Goal: Register for event/course

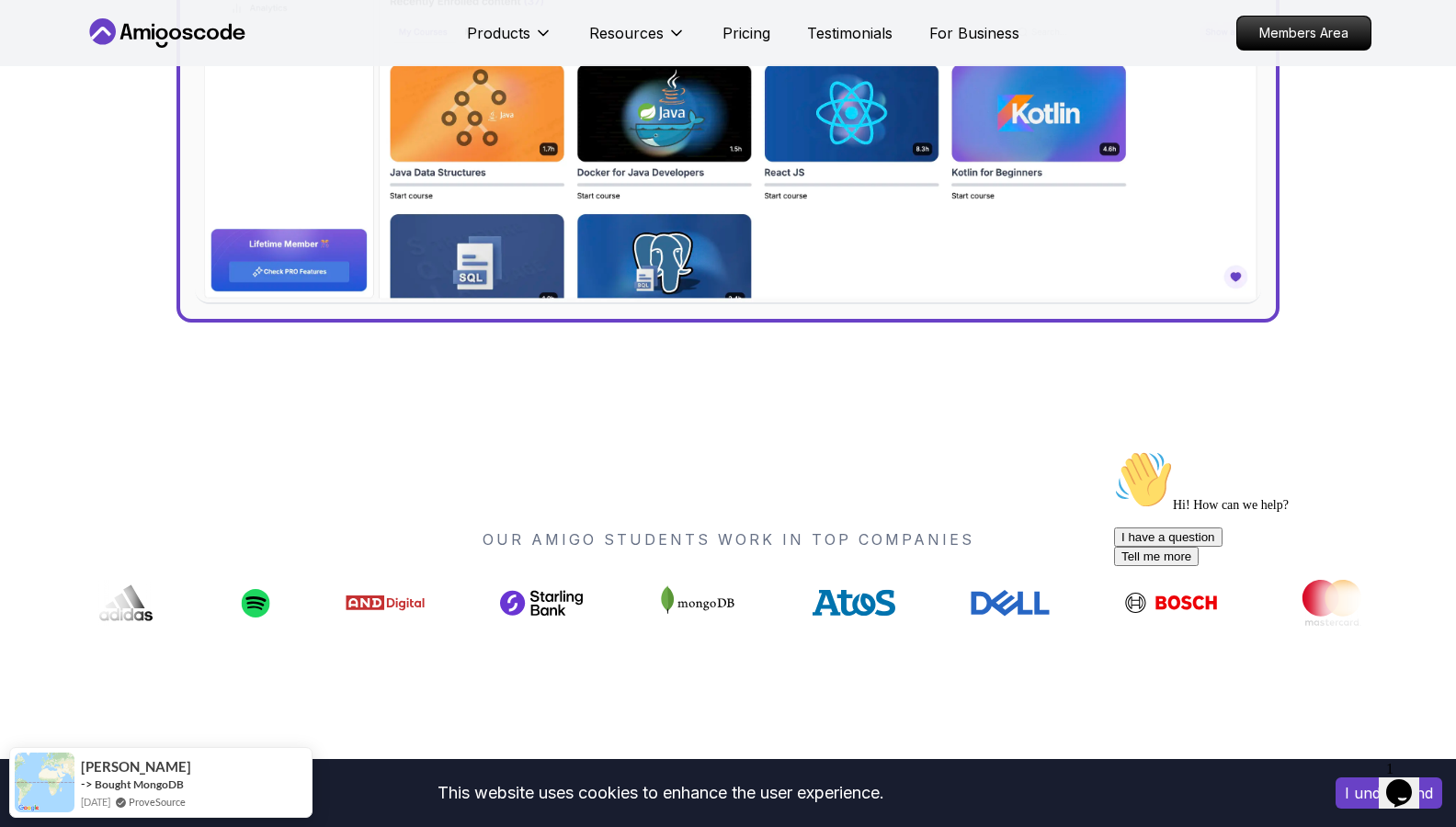
scroll to position [1103, 0]
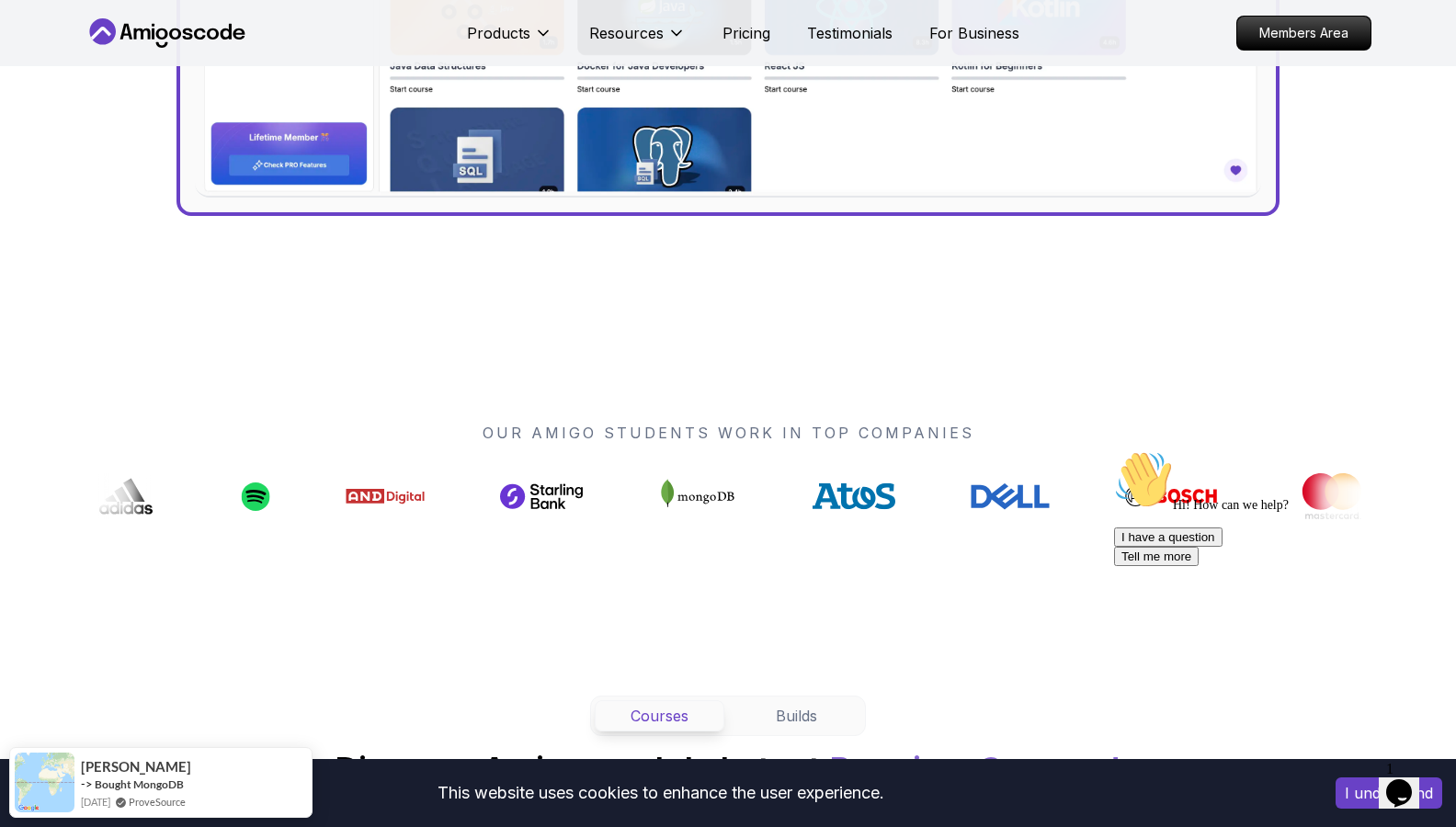
click at [1114, 450] on icon "Chat attention grabber" at bounding box center [1114, 450] width 0 height 0
click at [1350, 779] on icon "Close" at bounding box center [1350, 787] width 0 height 15
click at [1338, 794] on button "I understand" at bounding box center [1388, 793] width 106 height 32
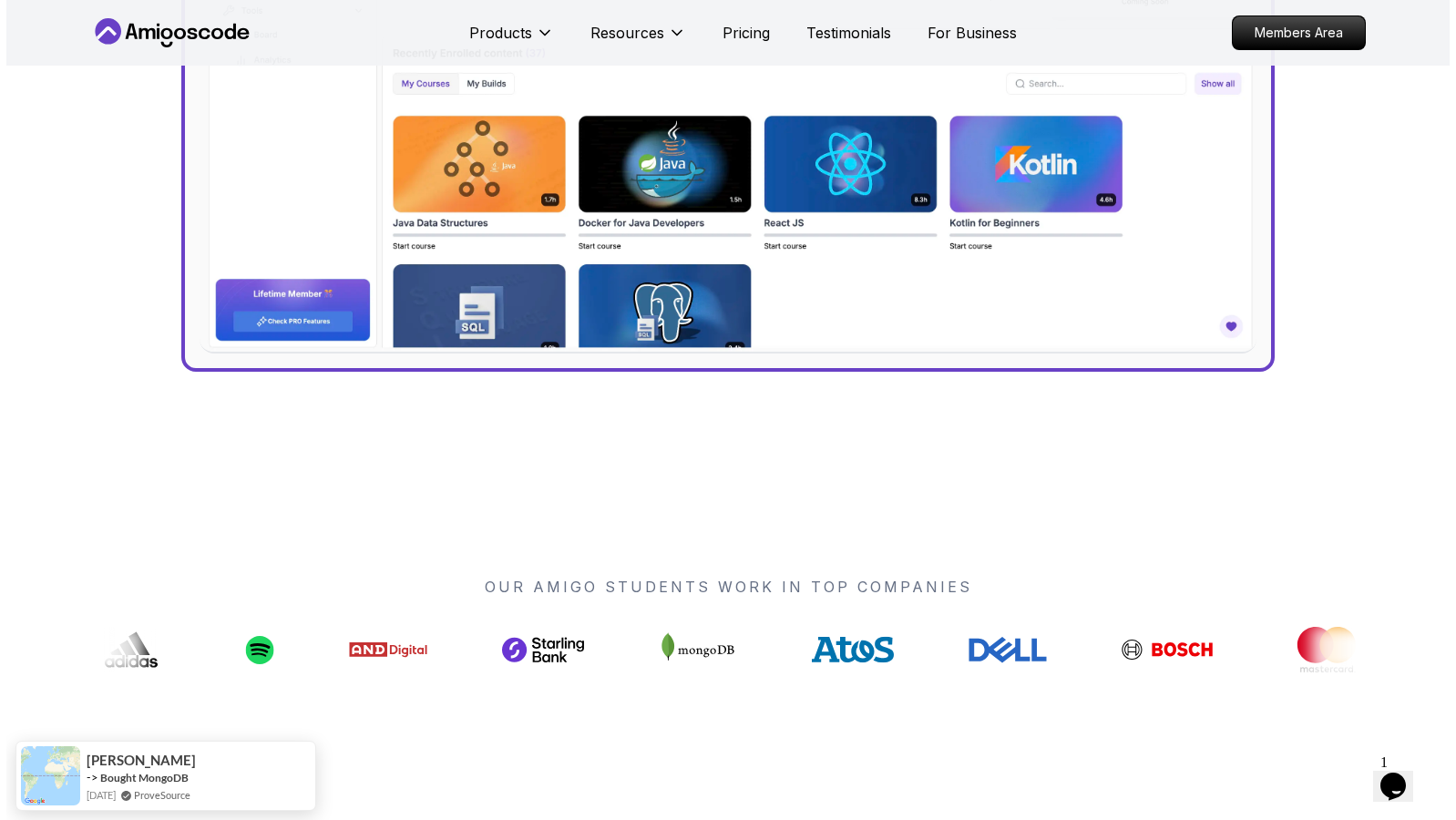
scroll to position [0, 0]
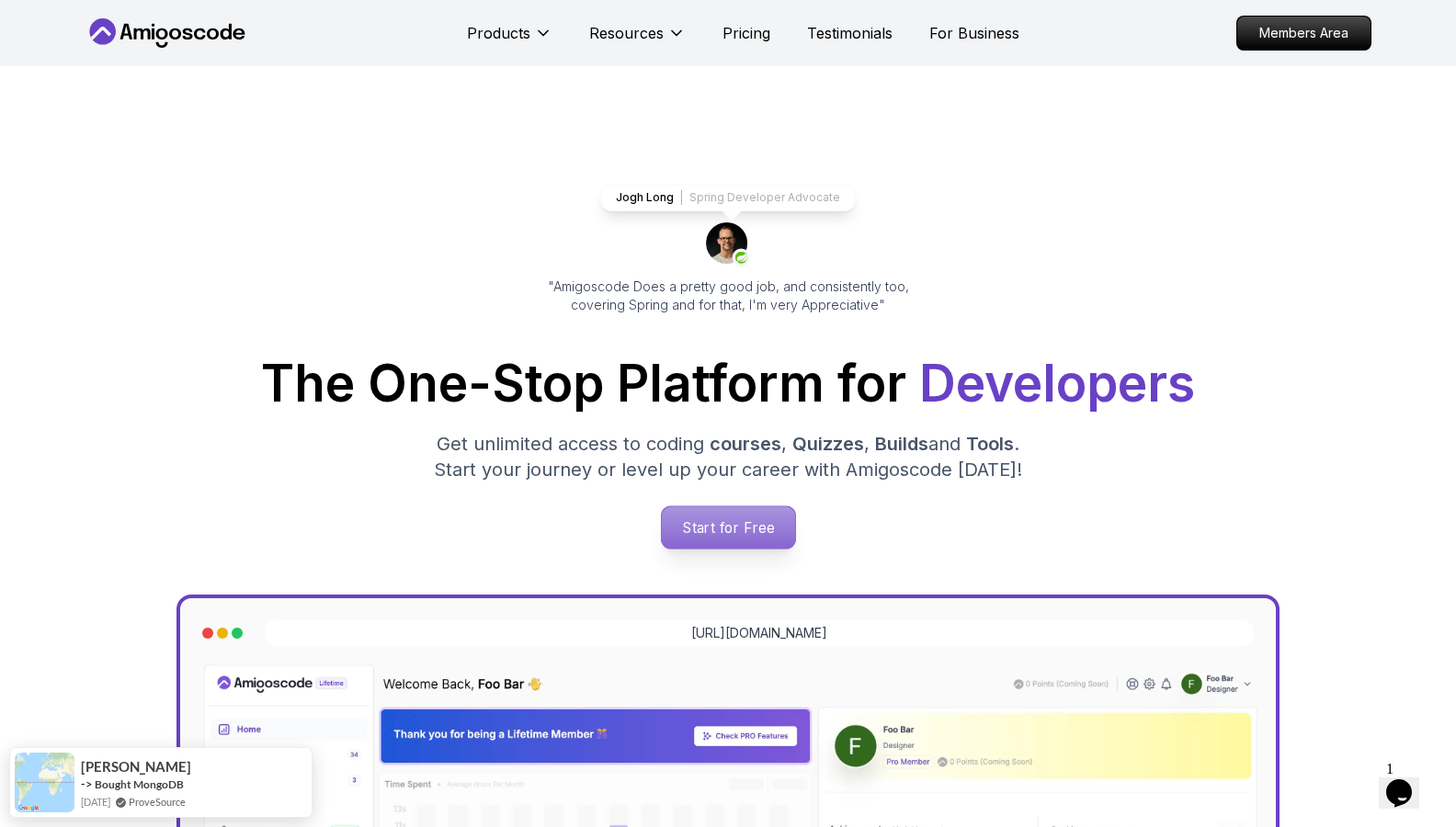
click at [747, 518] on p "Start for Free" at bounding box center [727, 527] width 133 height 42
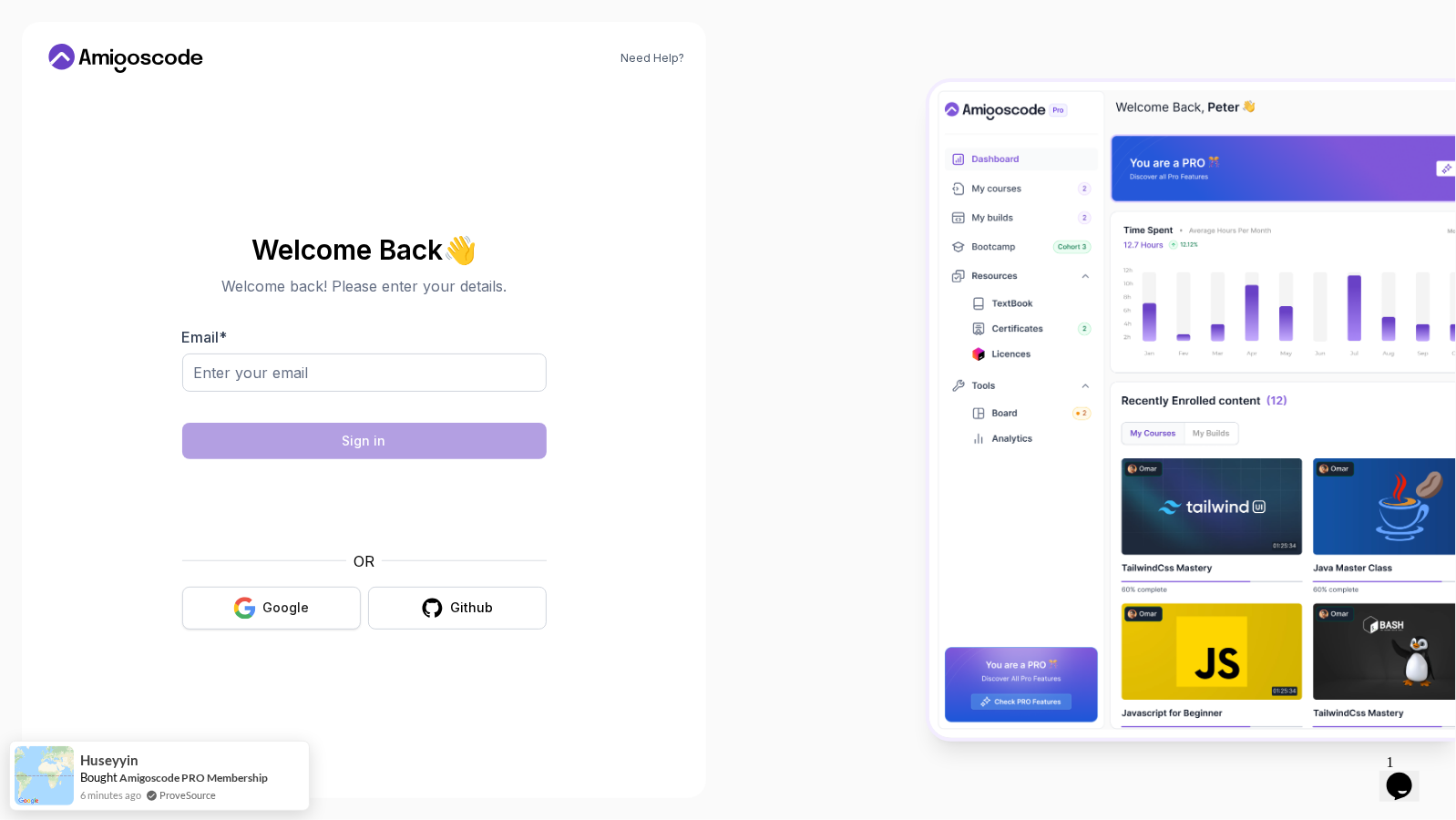
click at [277, 605] on div "Google" at bounding box center [286, 607] width 47 height 18
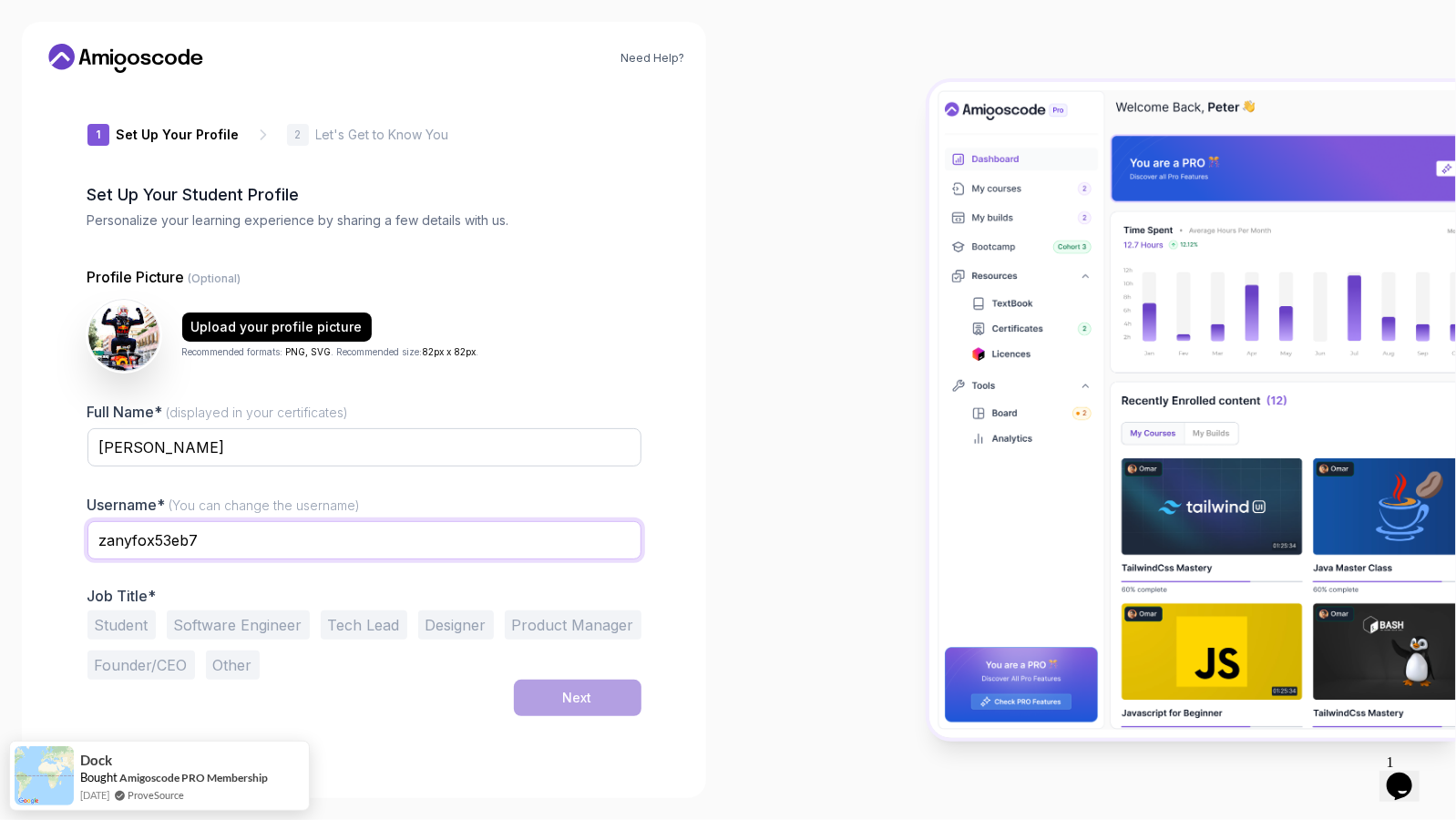
drag, startPoint x: 284, startPoint y: 536, endPoint x: 77, endPoint y: 526, distance: 207.2
click at [79, 528] on div "1 Set Up Your Profile 1 Set Up Your Profile 2 Let's Get to Know You Set Up Your…" at bounding box center [364, 431] width 612 height 689
click at [138, 543] on input "JoseTomas36" at bounding box center [364, 541] width 554 height 38
type input "JoseTomas36"
click at [125, 616] on button "Student" at bounding box center [122, 624] width 68 height 29
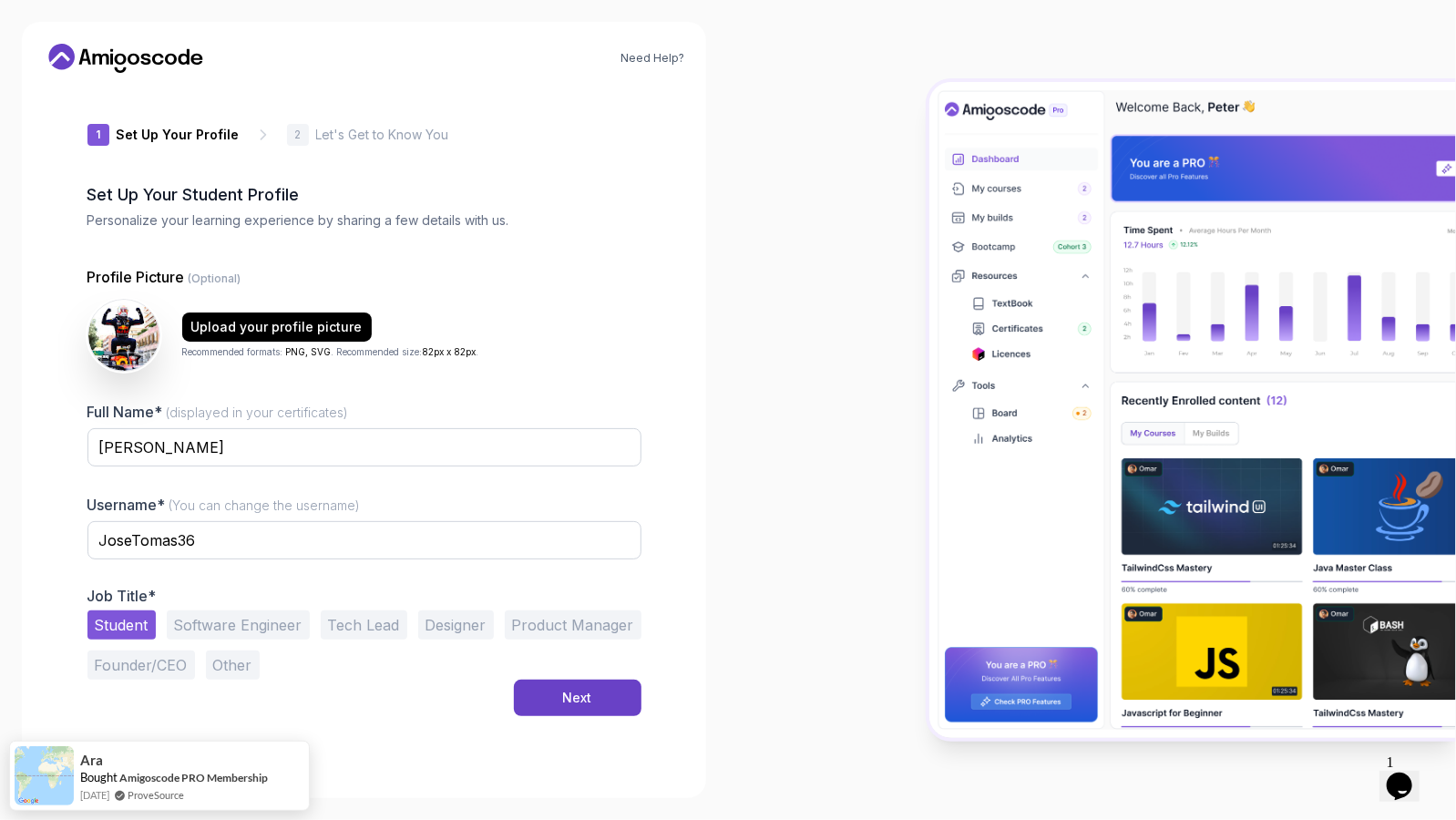
click at [700, 594] on div "Need Help? 1 Set Up Your Profile 1 Set Up Your Profile 2 Let's Get to Know You …" at bounding box center [364, 410] width 684 height 776
click at [103, 449] on input "[PERSON_NAME]" at bounding box center [364, 448] width 554 height 38
type input "[PERSON_NAME]"
click at [591, 689] on div "Next" at bounding box center [578, 697] width 29 height 18
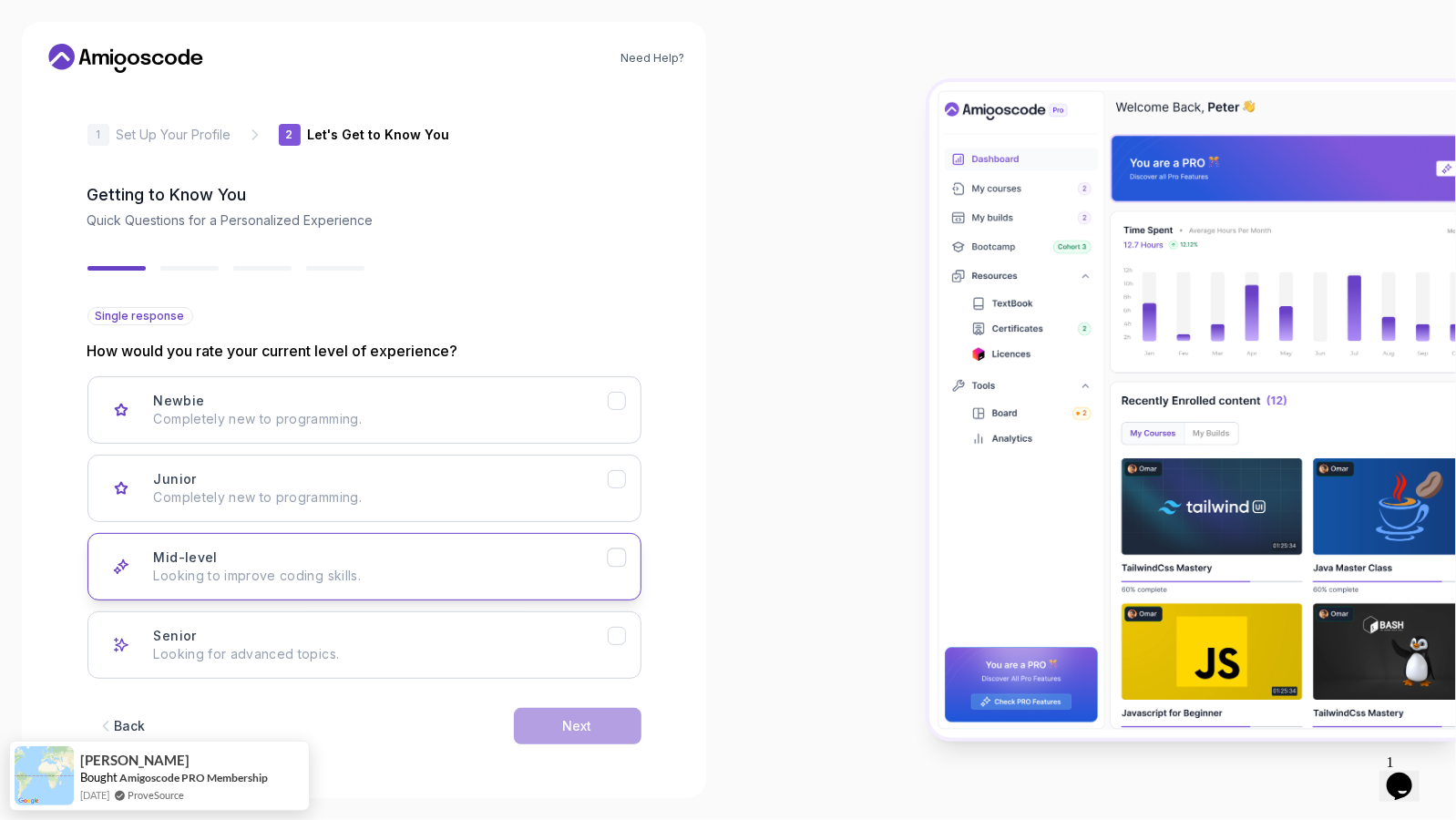
click at [380, 562] on div "Mid-level Looking to improve coding skills." at bounding box center [381, 566] width 454 height 36
click at [593, 721] on button "Next" at bounding box center [578, 726] width 127 height 36
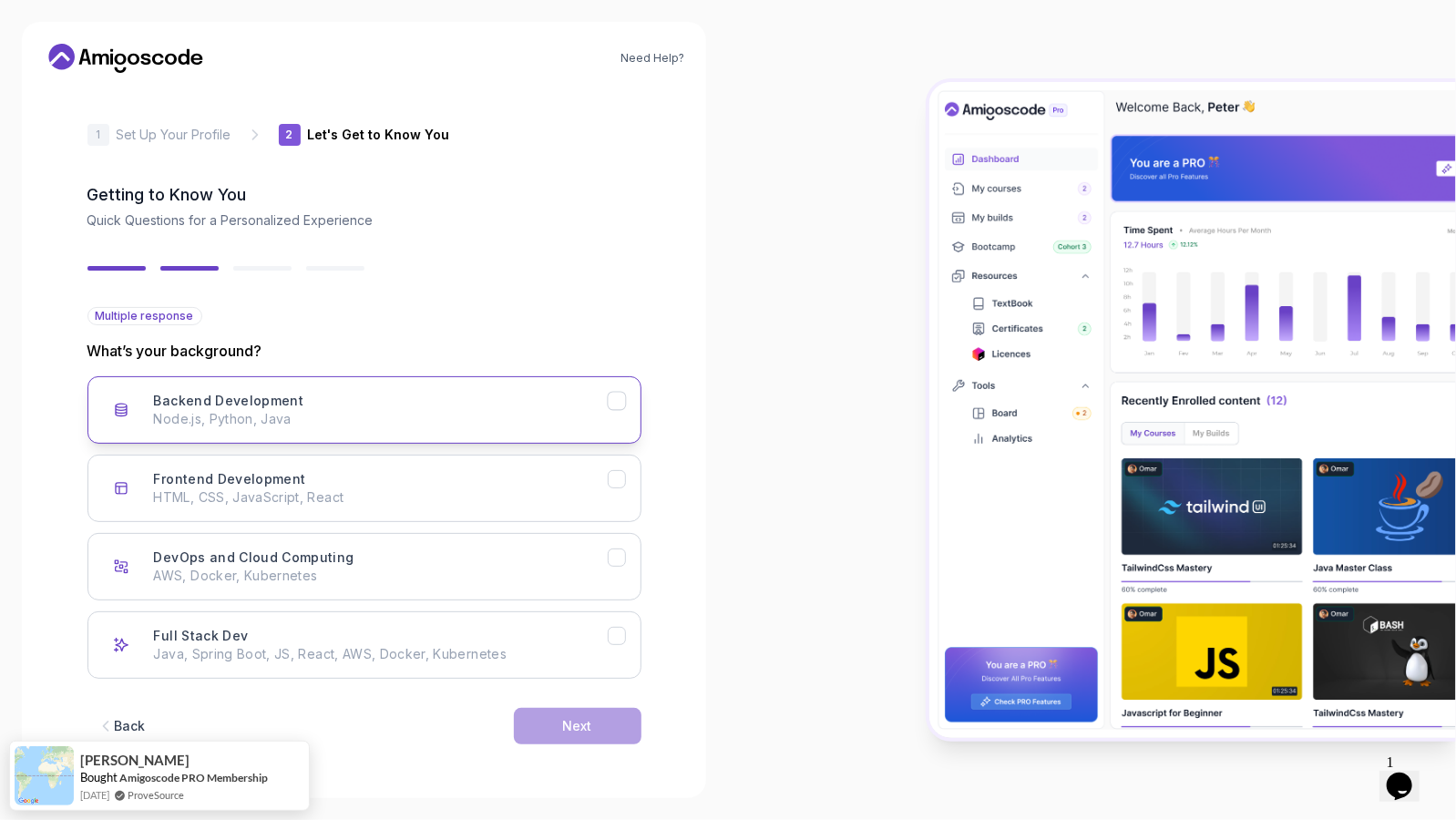
click at [395, 415] on p "Node.js, Python, Java" at bounding box center [381, 419] width 454 height 18
click at [587, 720] on div "Next" at bounding box center [578, 726] width 29 height 18
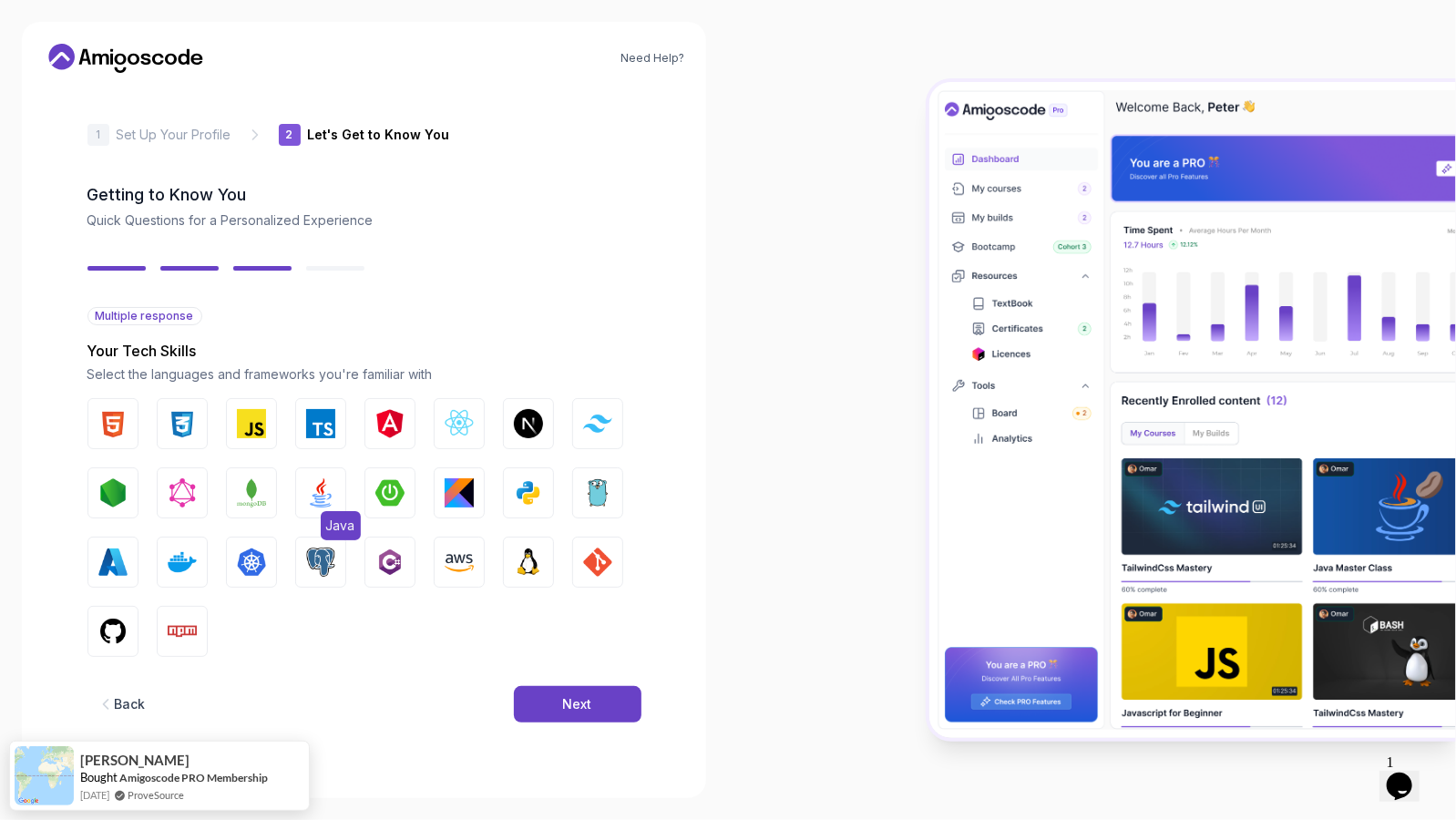
click at [320, 481] on img "button" at bounding box center [320, 492] width 29 height 29
click at [403, 490] on img "button" at bounding box center [390, 492] width 29 height 29
click at [566, 700] on div "Next" at bounding box center [578, 704] width 29 height 18
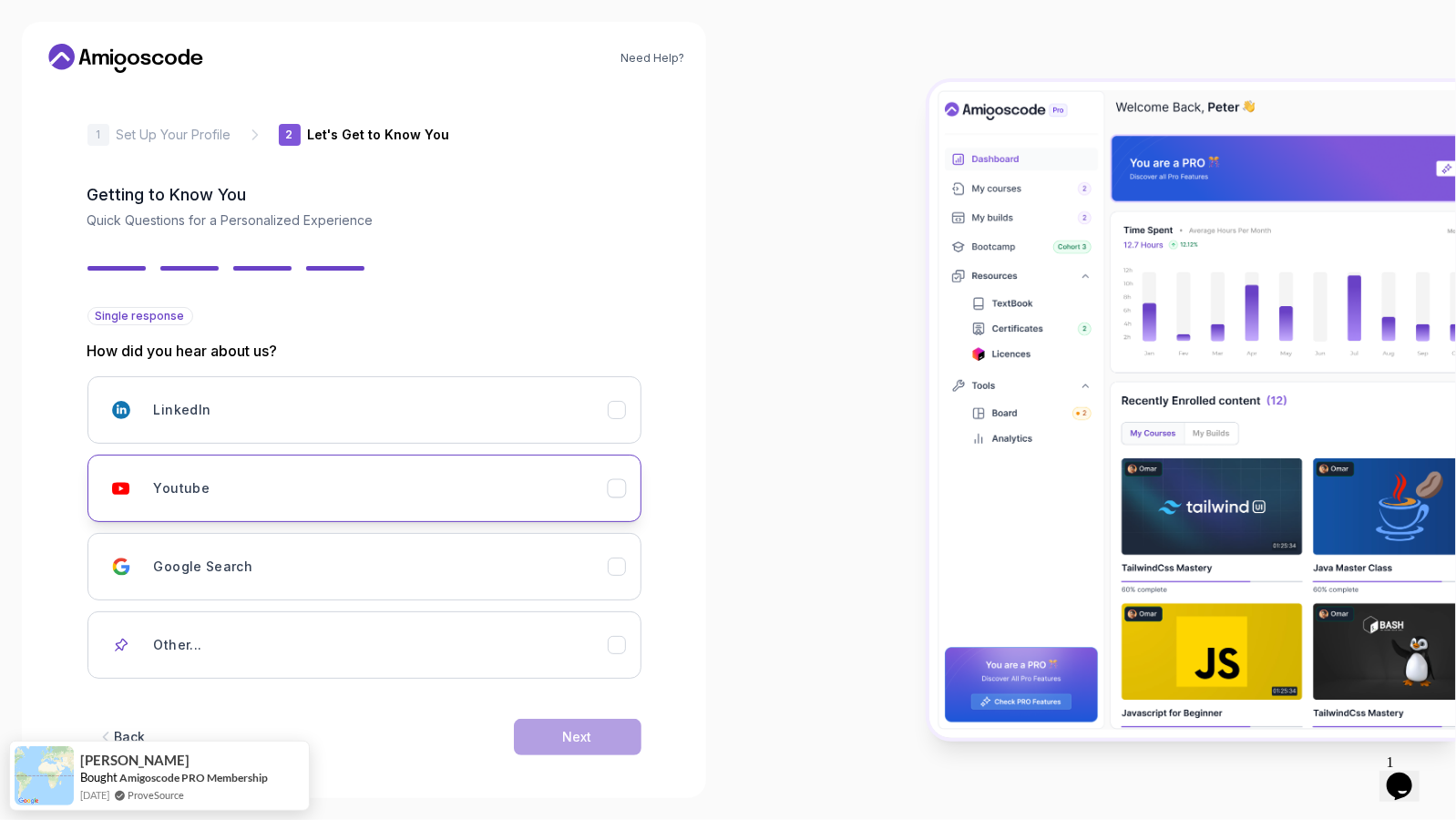
click at [326, 491] on div "Youtube" at bounding box center [381, 488] width 454 height 36
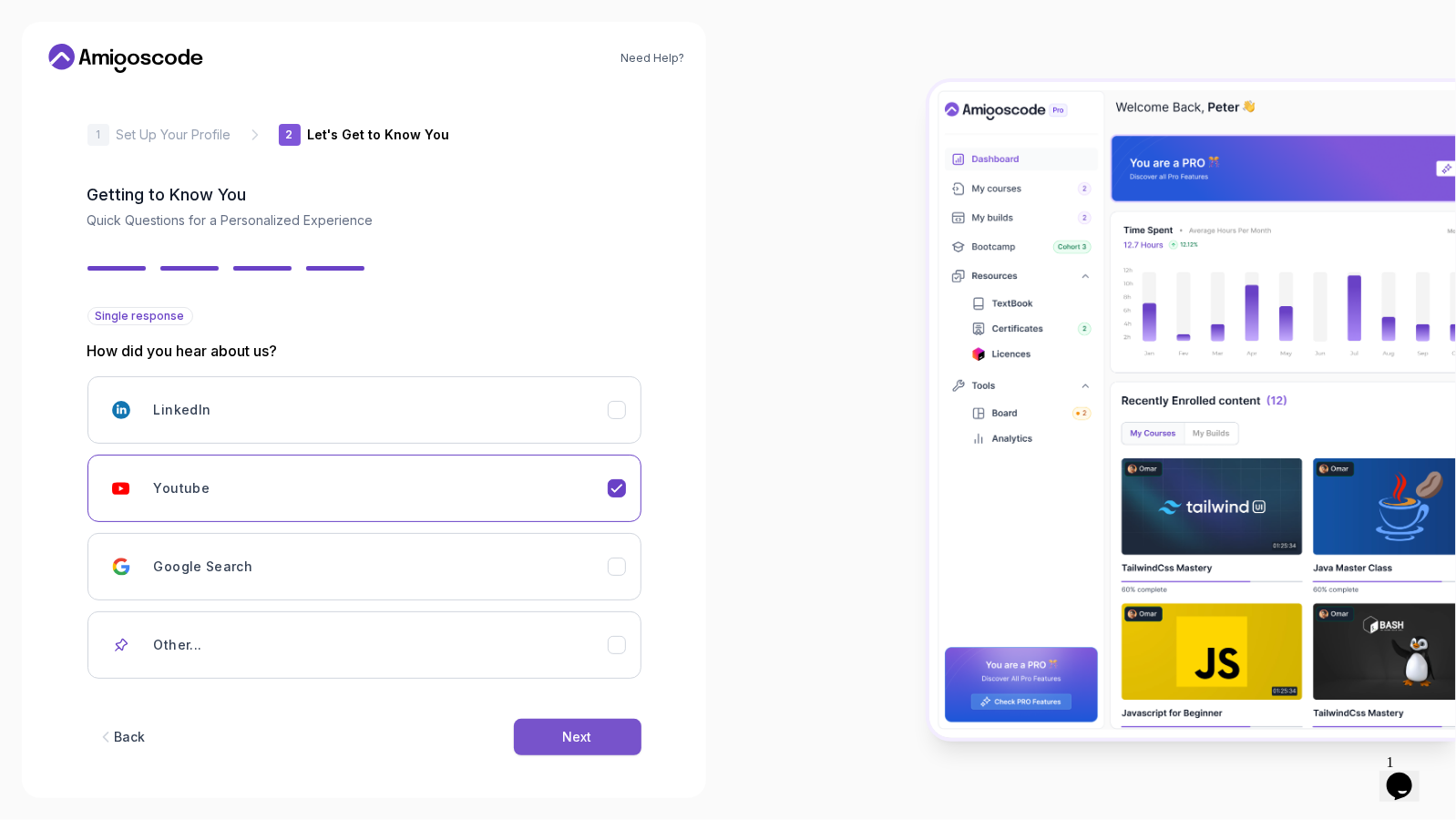
click at [577, 733] on div "Next" at bounding box center [578, 736] width 29 height 18
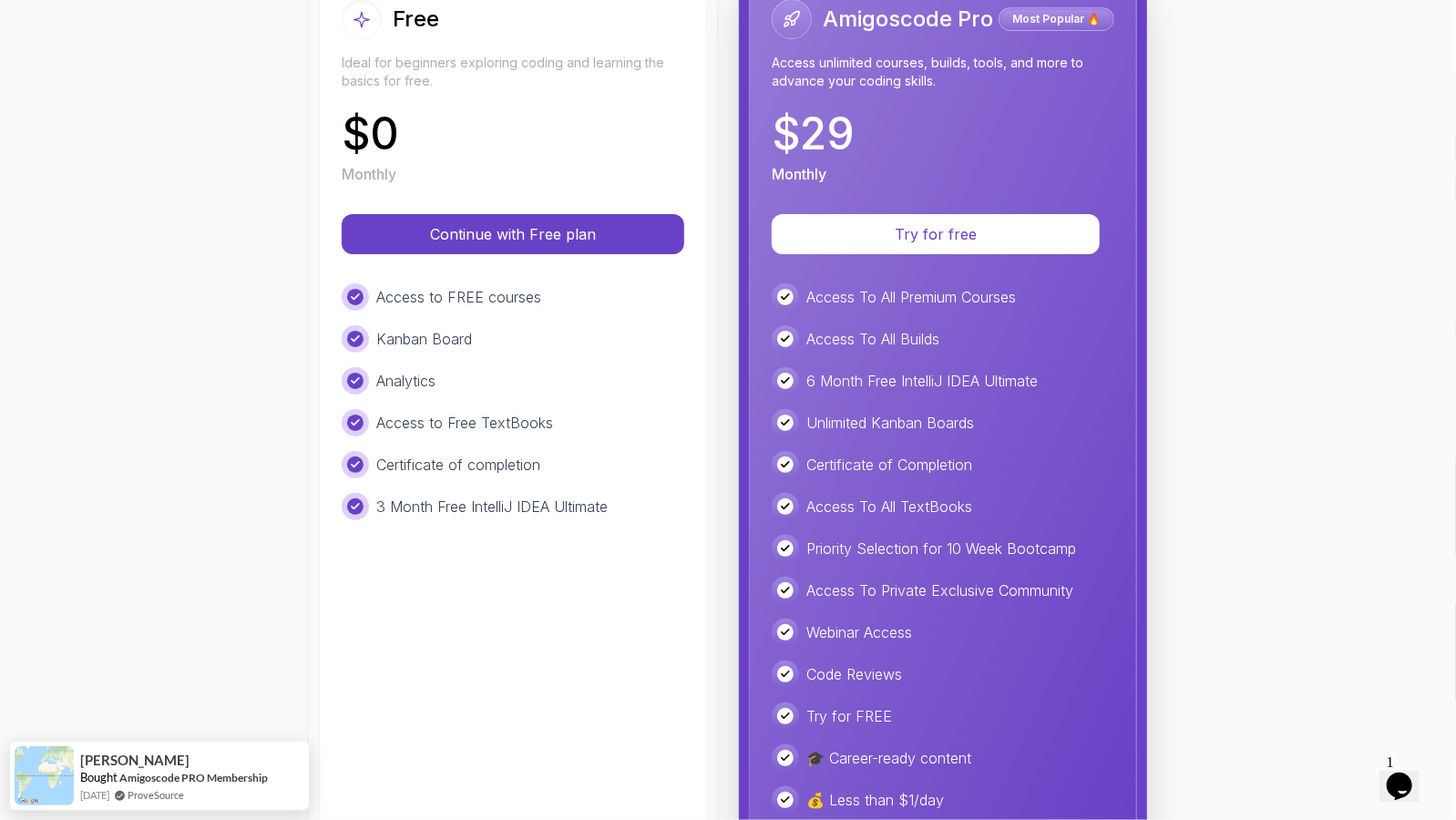
scroll to position [132, 0]
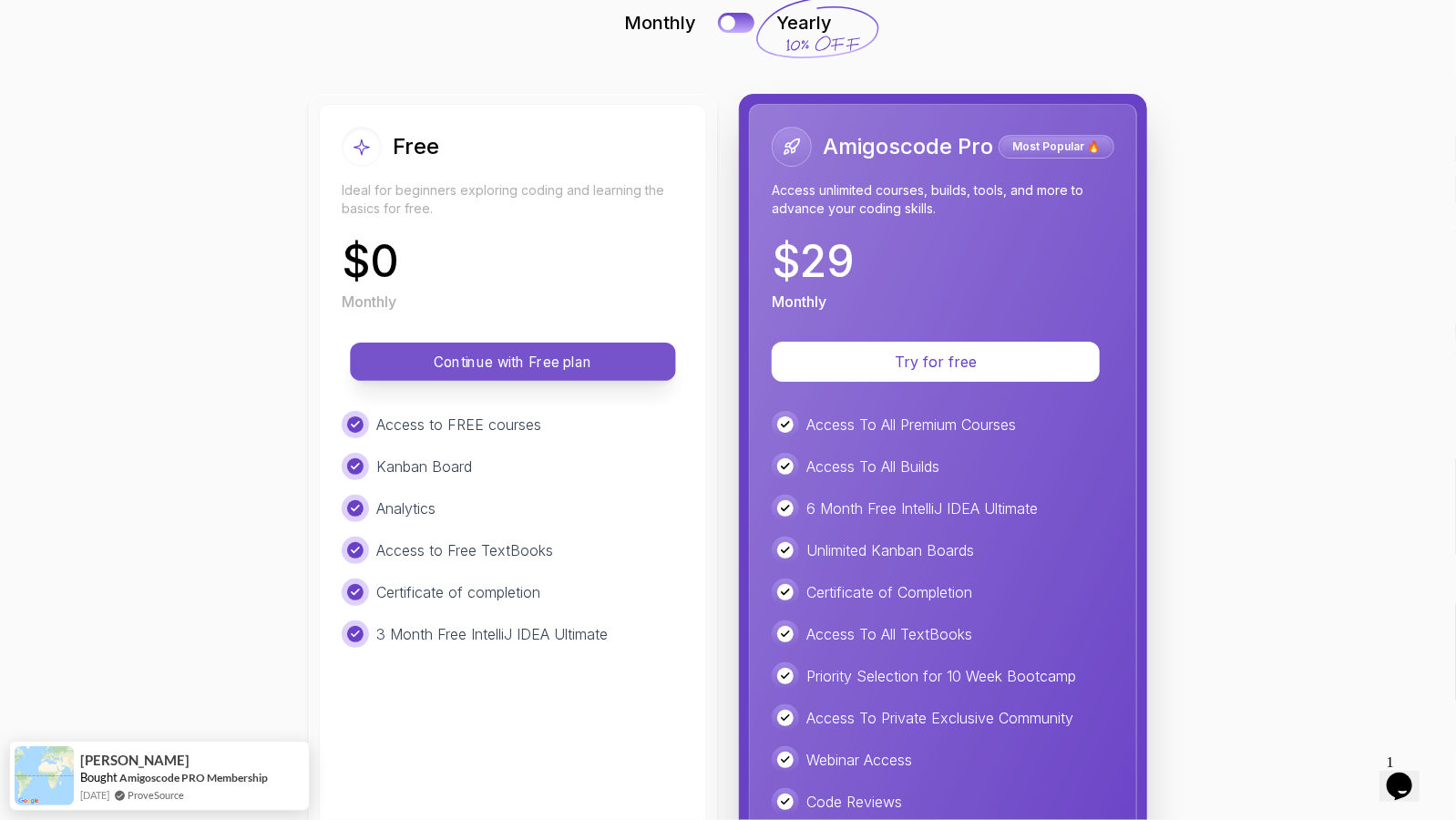
click at [553, 353] on p "Continue with Free plan" at bounding box center [512, 362] width 284 height 21
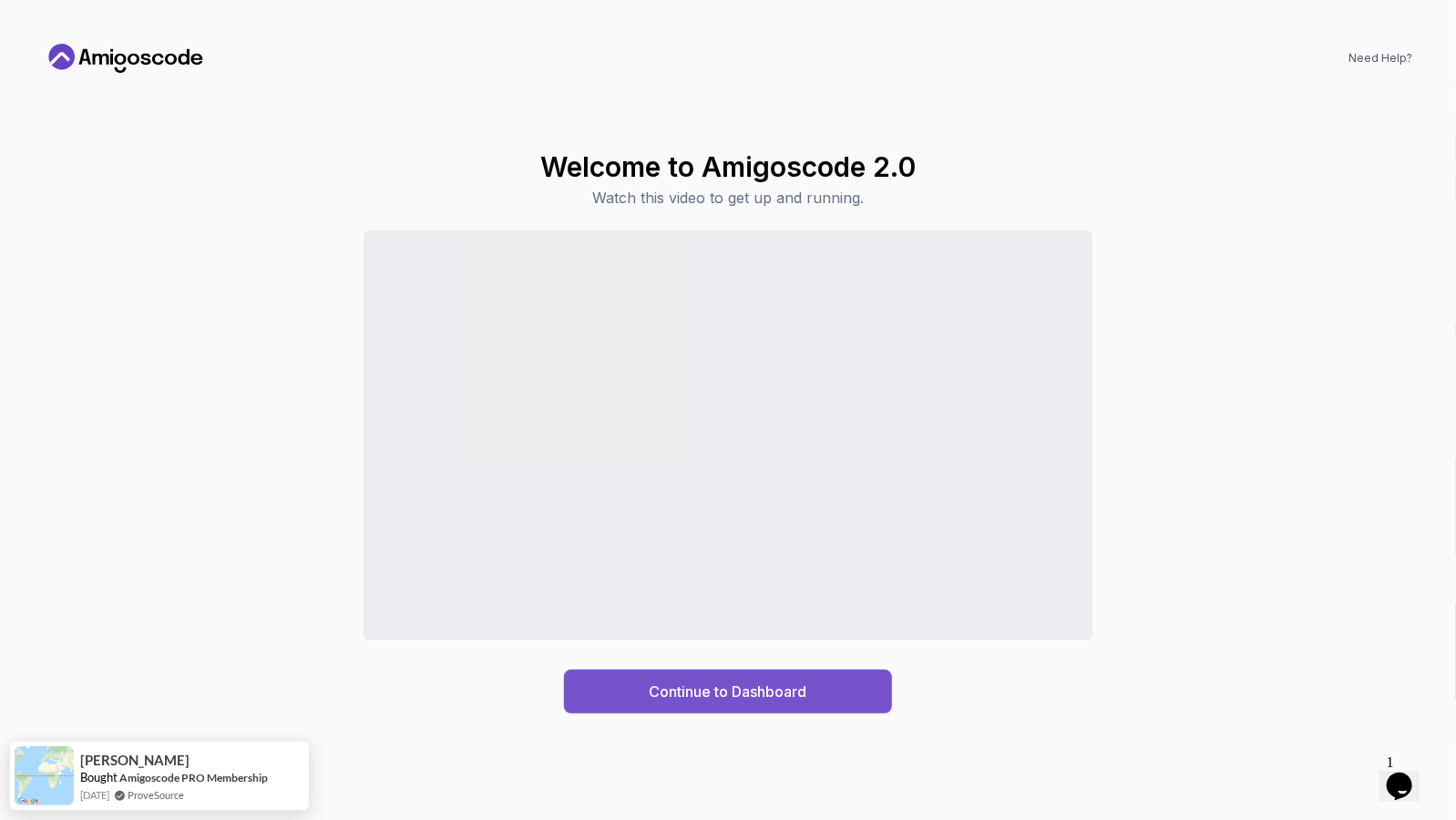
click at [787, 699] on div "Continue to Dashboard" at bounding box center [729, 691] width 158 height 22
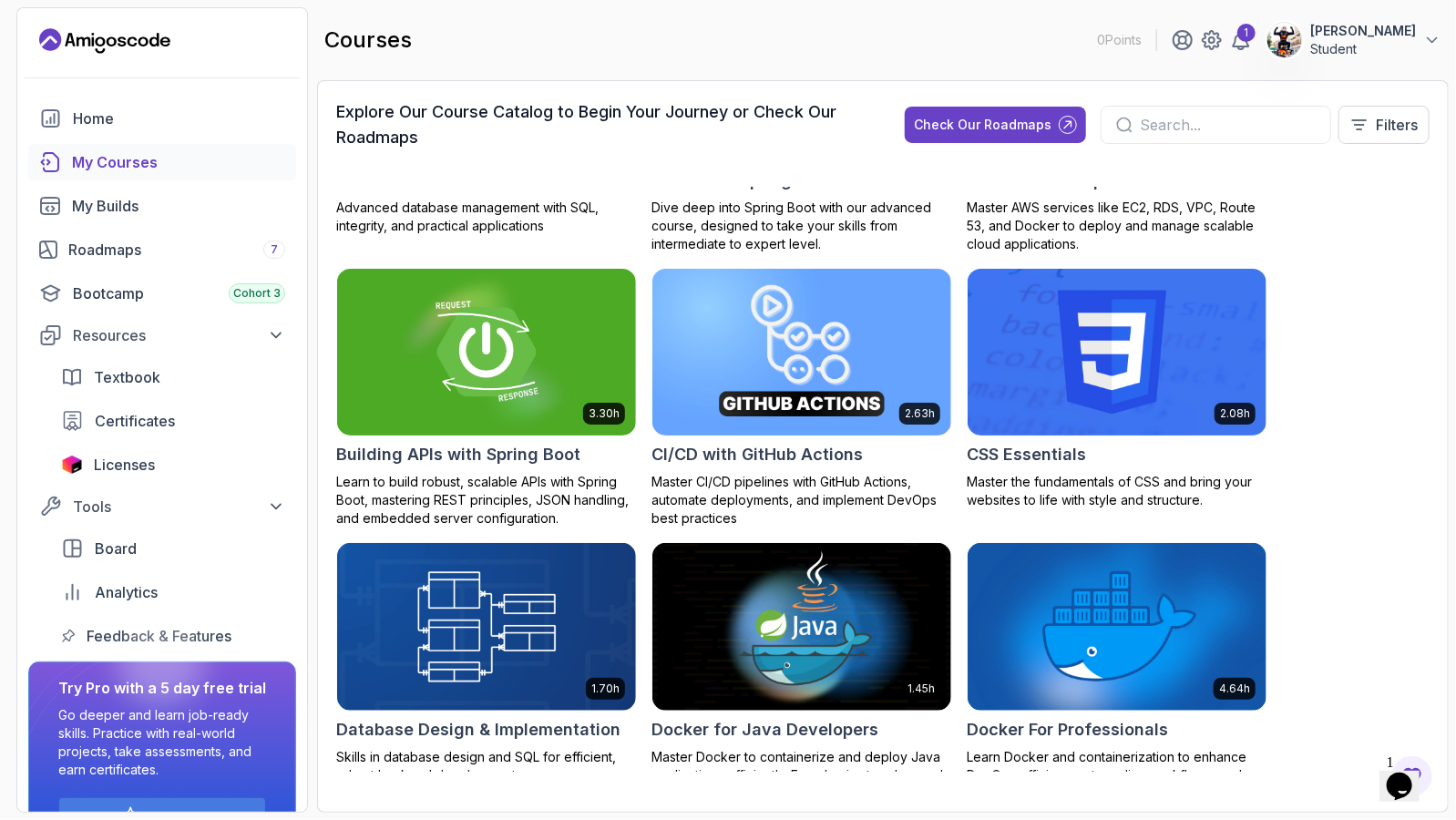
scroll to position [365, 0]
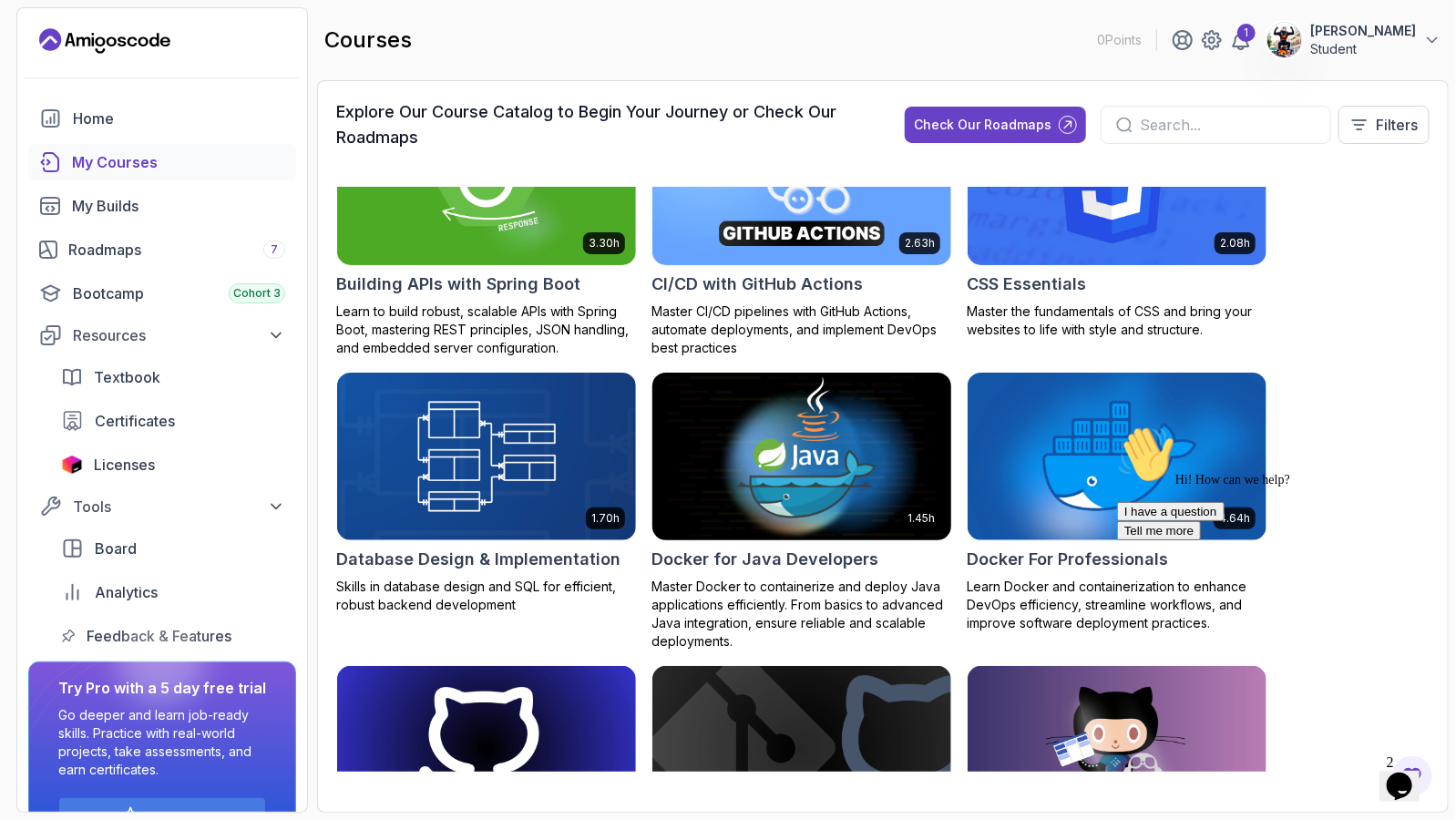
click at [760, 566] on h2 "Docker for Java Developers" at bounding box center [765, 559] width 227 height 26
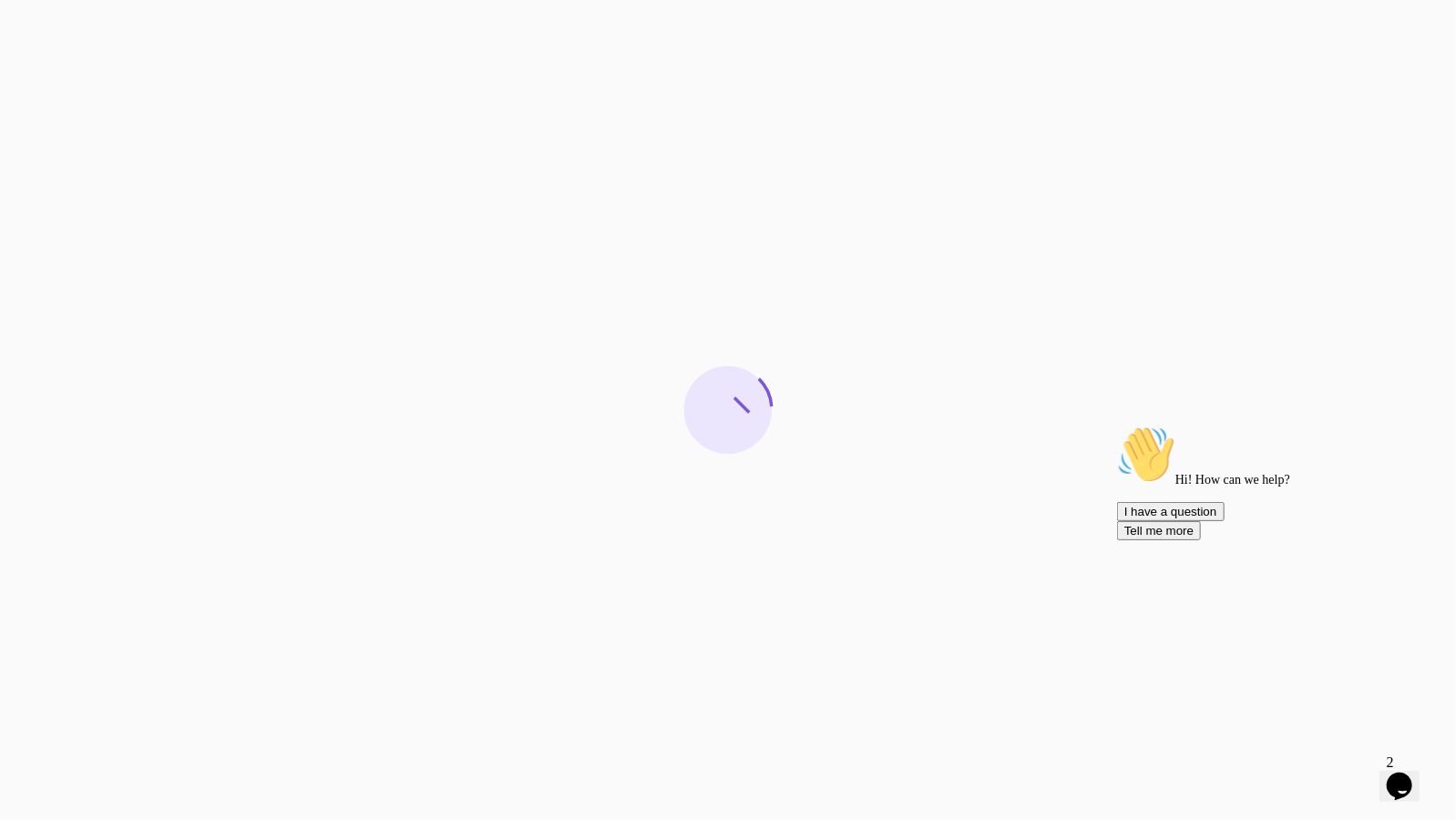
click at [1409, 425] on div "Chat attention grabber" at bounding box center [1280, 425] width 328 height 0
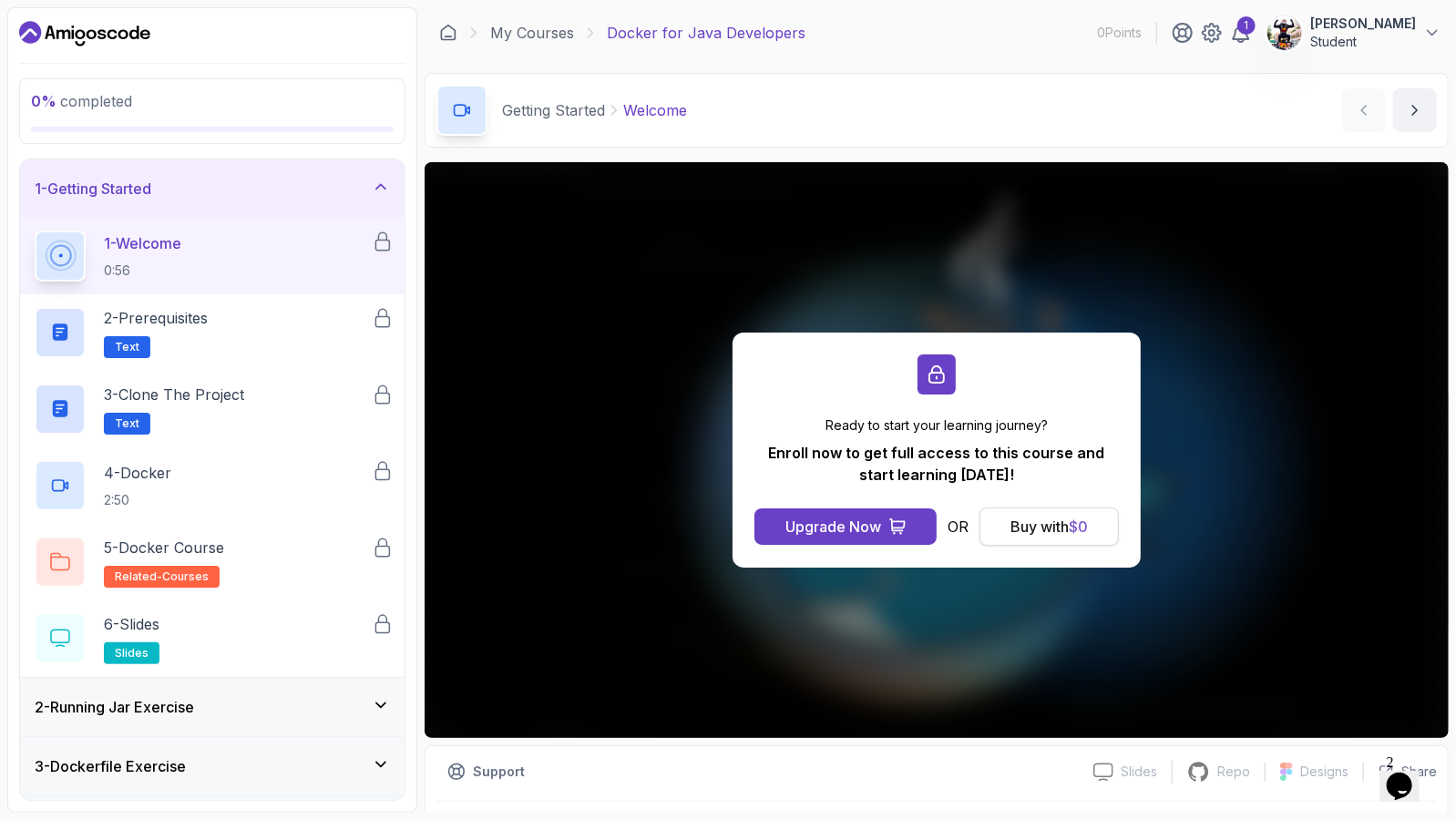
click at [1048, 528] on div "Buy with $ 0" at bounding box center [1049, 526] width 78 height 22
click at [184, 334] on h2 "2 - Prerequisites Text" at bounding box center [155, 333] width 104 height 51
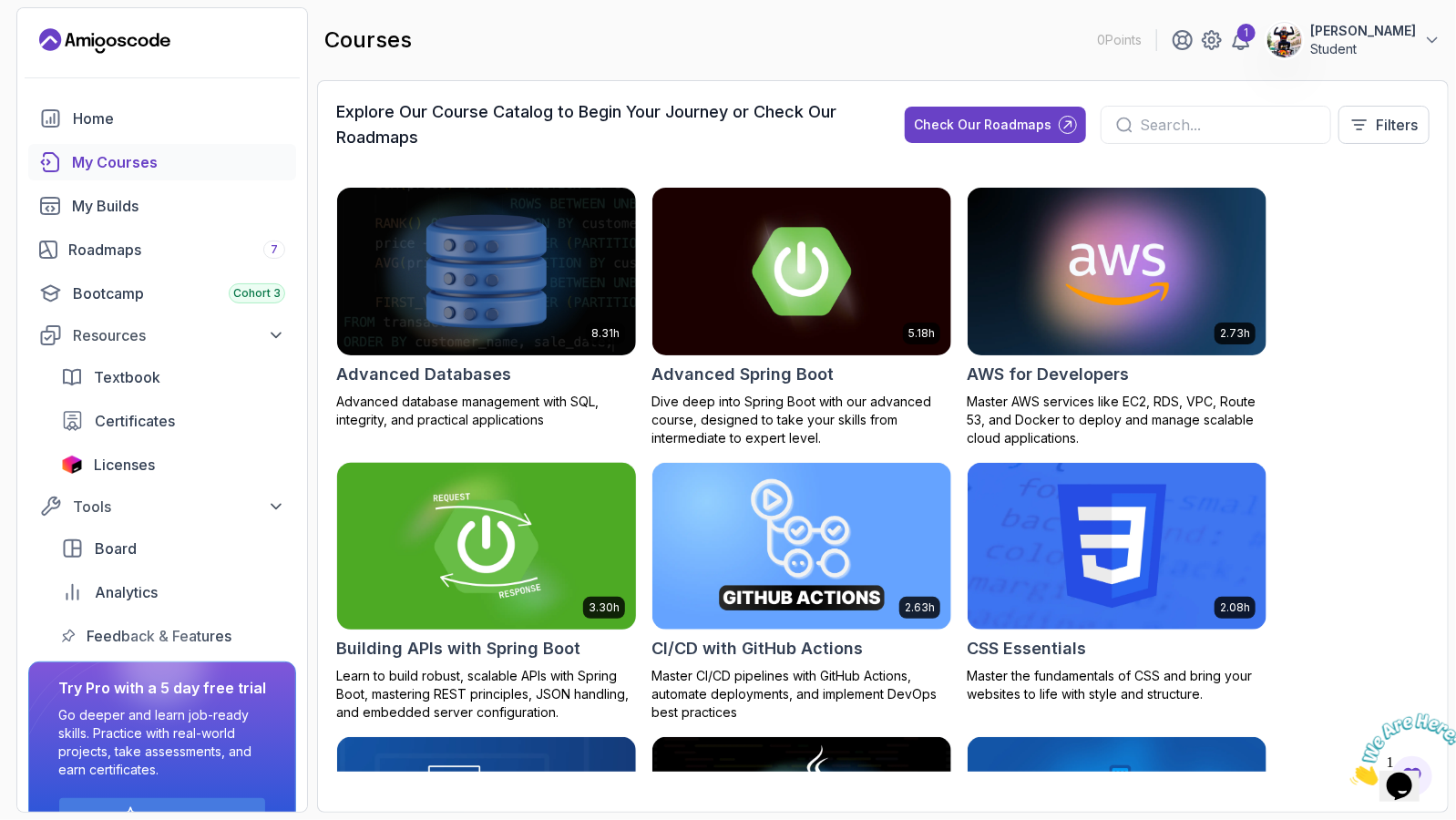
click at [506, 524] on img at bounding box center [487, 545] width 314 height 176
click at [134, 160] on div "My Courses" at bounding box center [179, 162] width 213 height 22
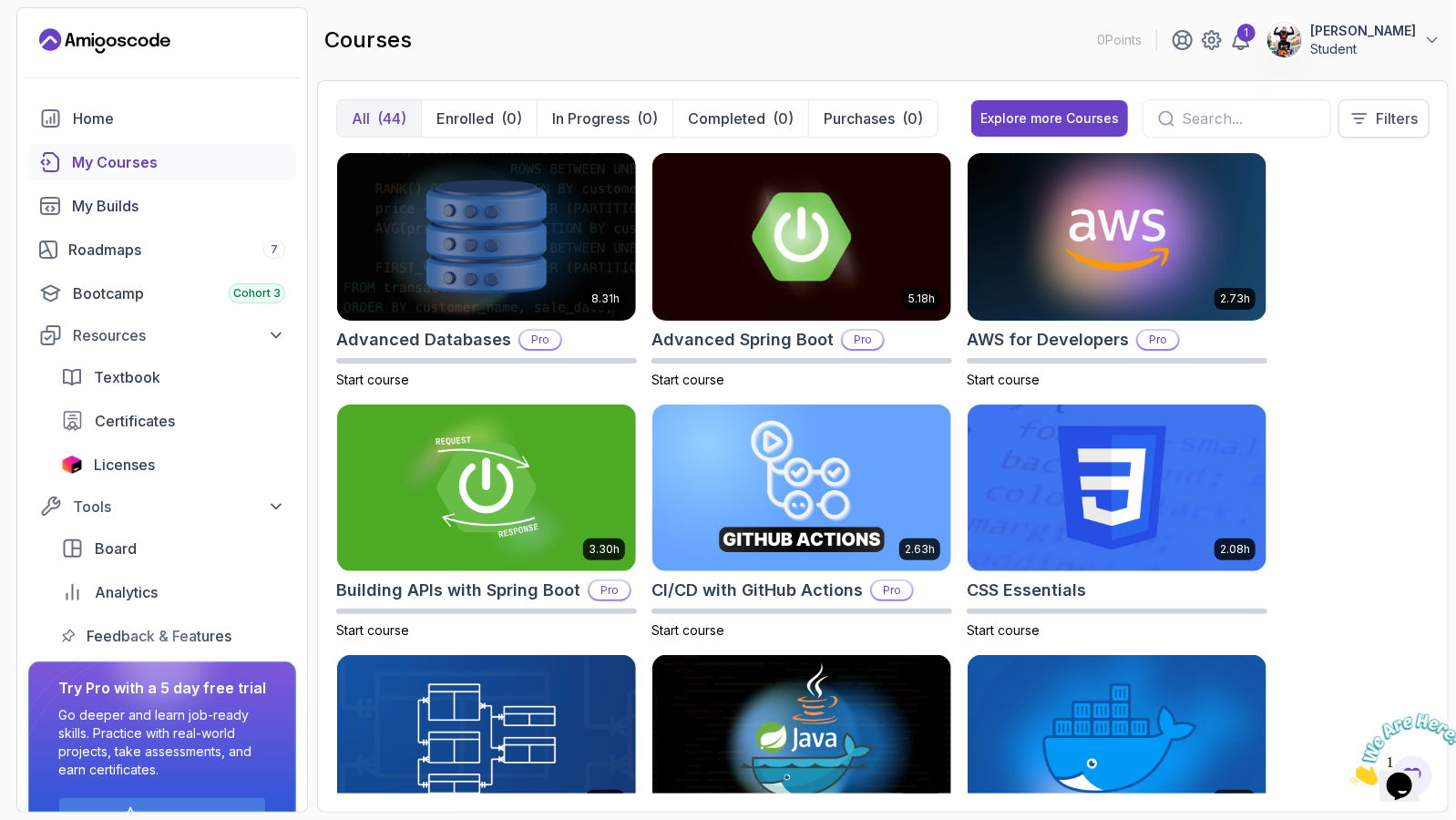
drag, startPoint x: 1445, startPoint y: 139, endPoint x: 1415, endPoint y: 124, distance: 33.5
click at [1439, 135] on div "All (44) Enrolled (0) In Progress (0) Completed (0) Purchases (0) Explore more …" at bounding box center [883, 446] width 1132 height 733
click at [1415, 124] on p "Filters" at bounding box center [1397, 118] width 42 height 22
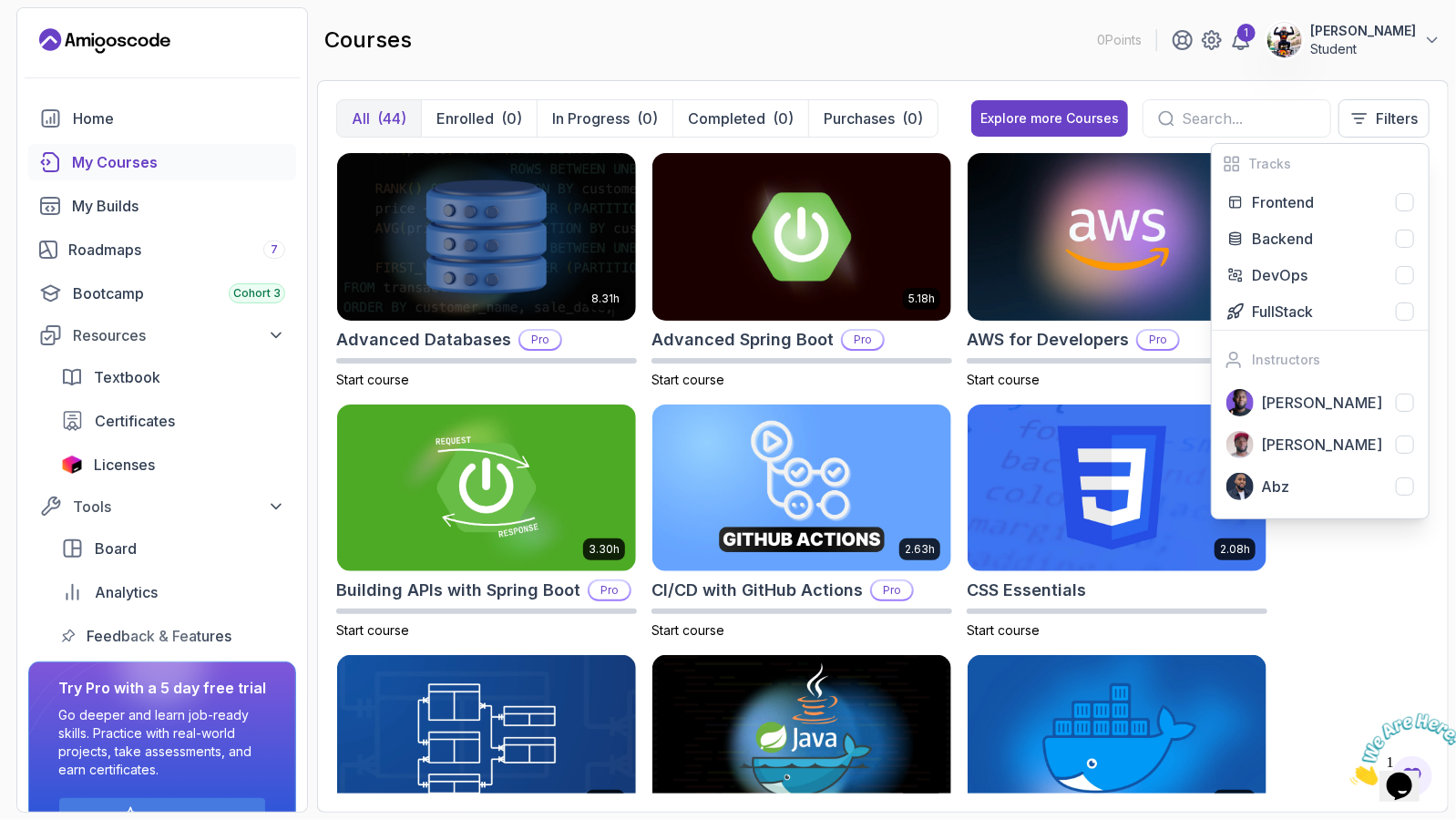
click at [1346, 601] on div "8.31h Advanced Databases Pro Start course 5.18h Advanced Spring Boot Pro Start …" at bounding box center [883, 472] width 1094 height 641
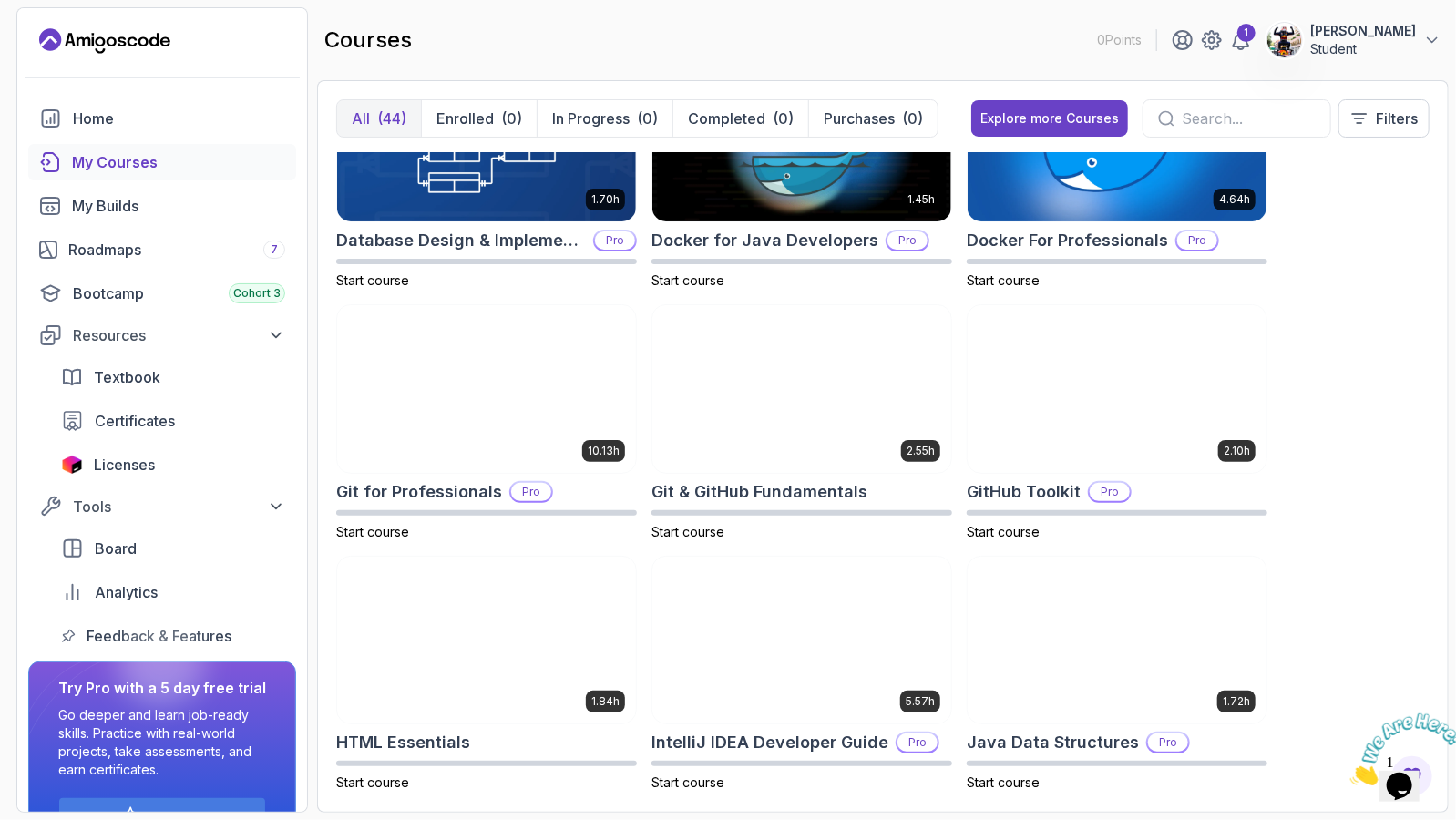
scroll to position [638, 0]
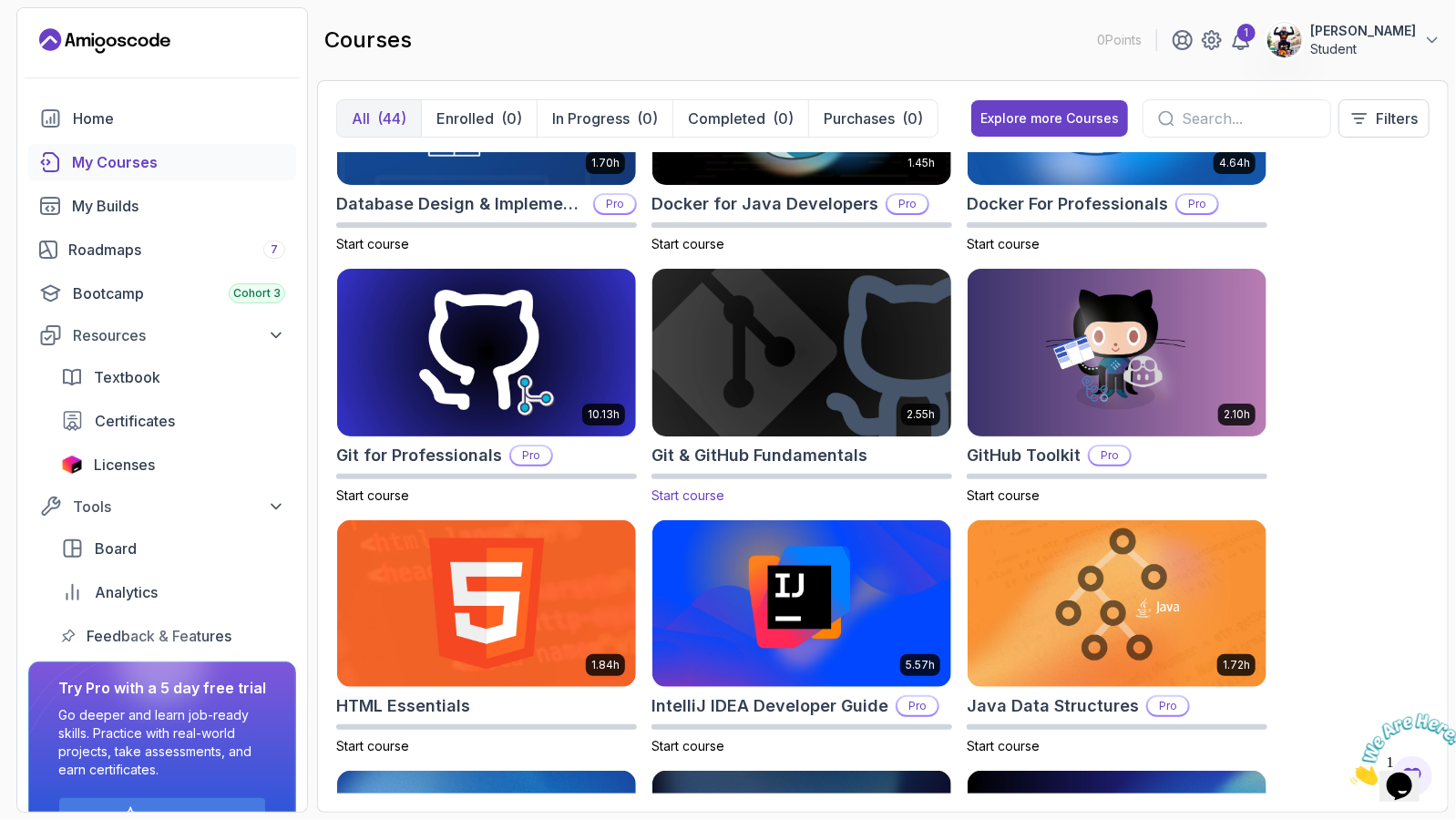
click at [780, 402] on img at bounding box center [802, 352] width 314 height 176
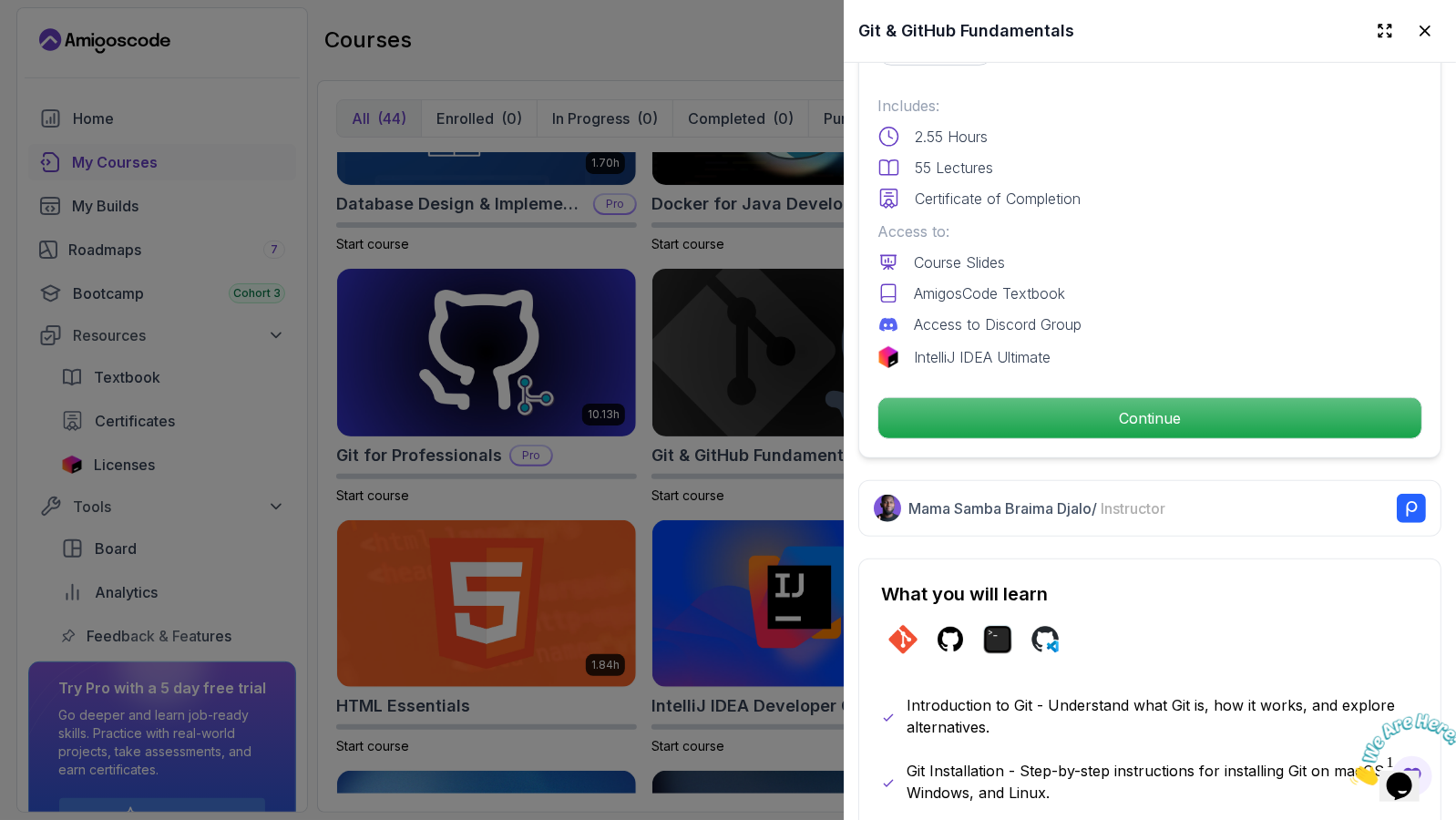
scroll to position [455, 0]
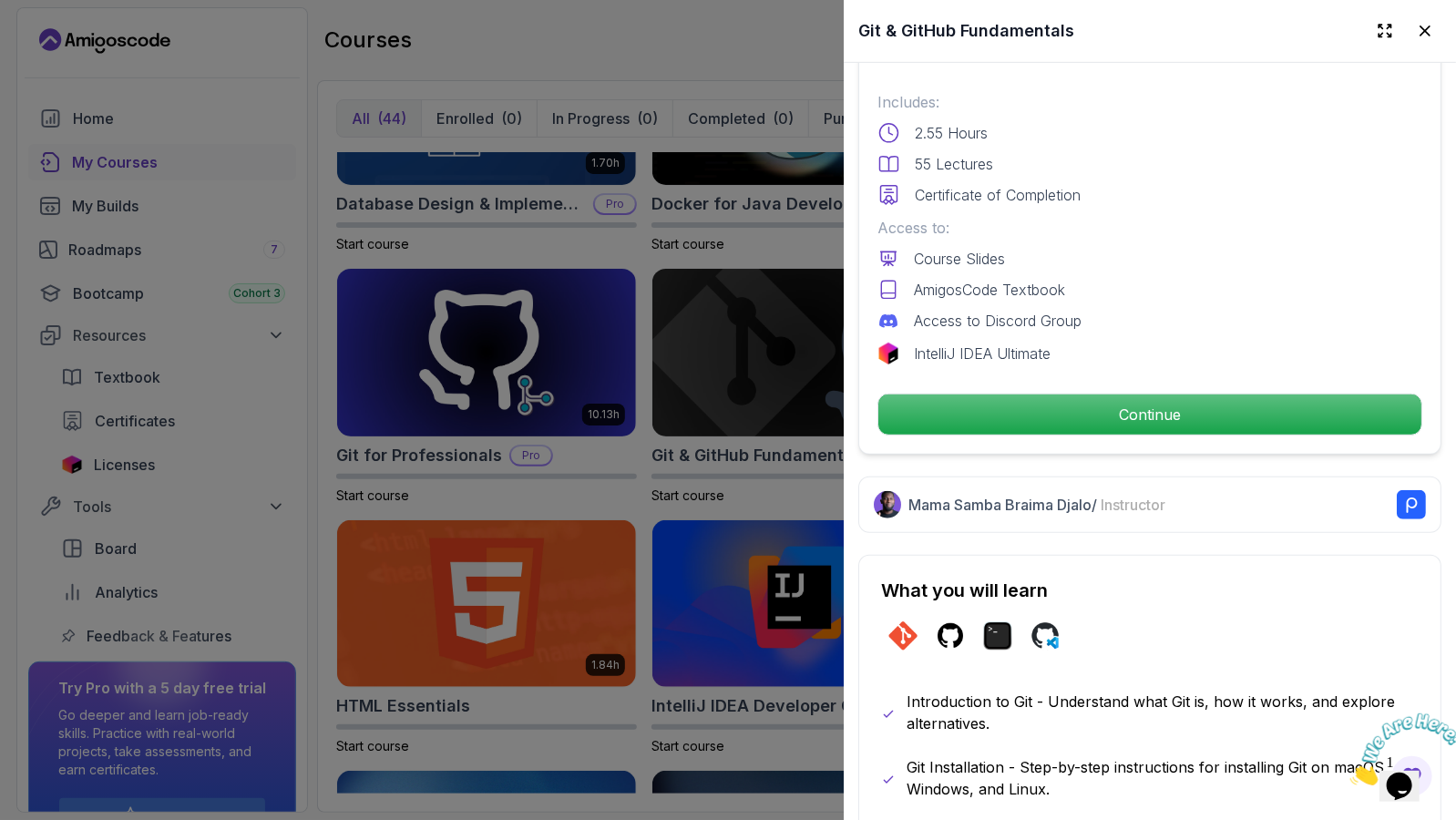
click at [586, 467] on div at bounding box center [728, 410] width 1456 height 820
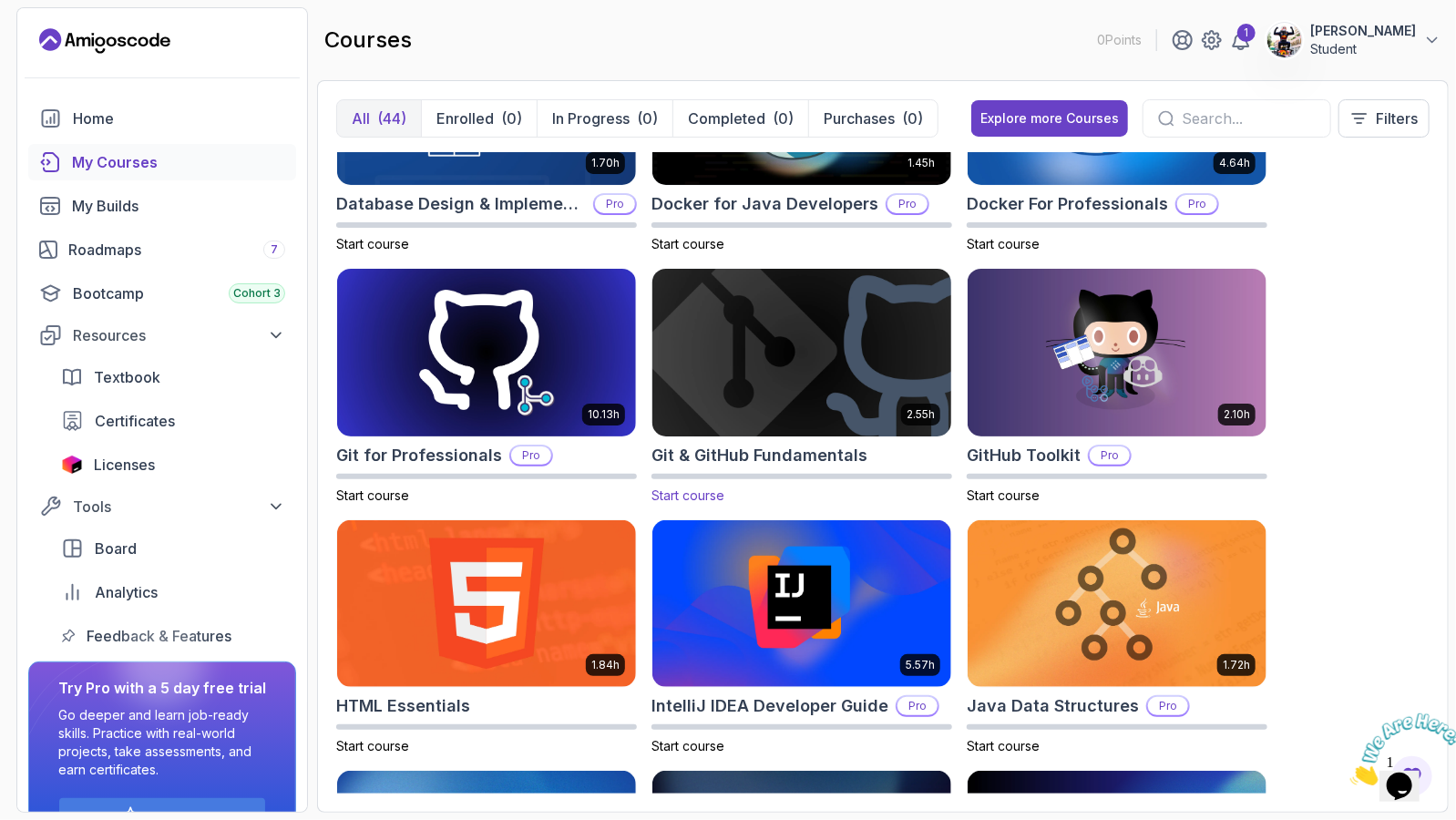
click at [799, 393] on img at bounding box center [802, 352] width 314 height 176
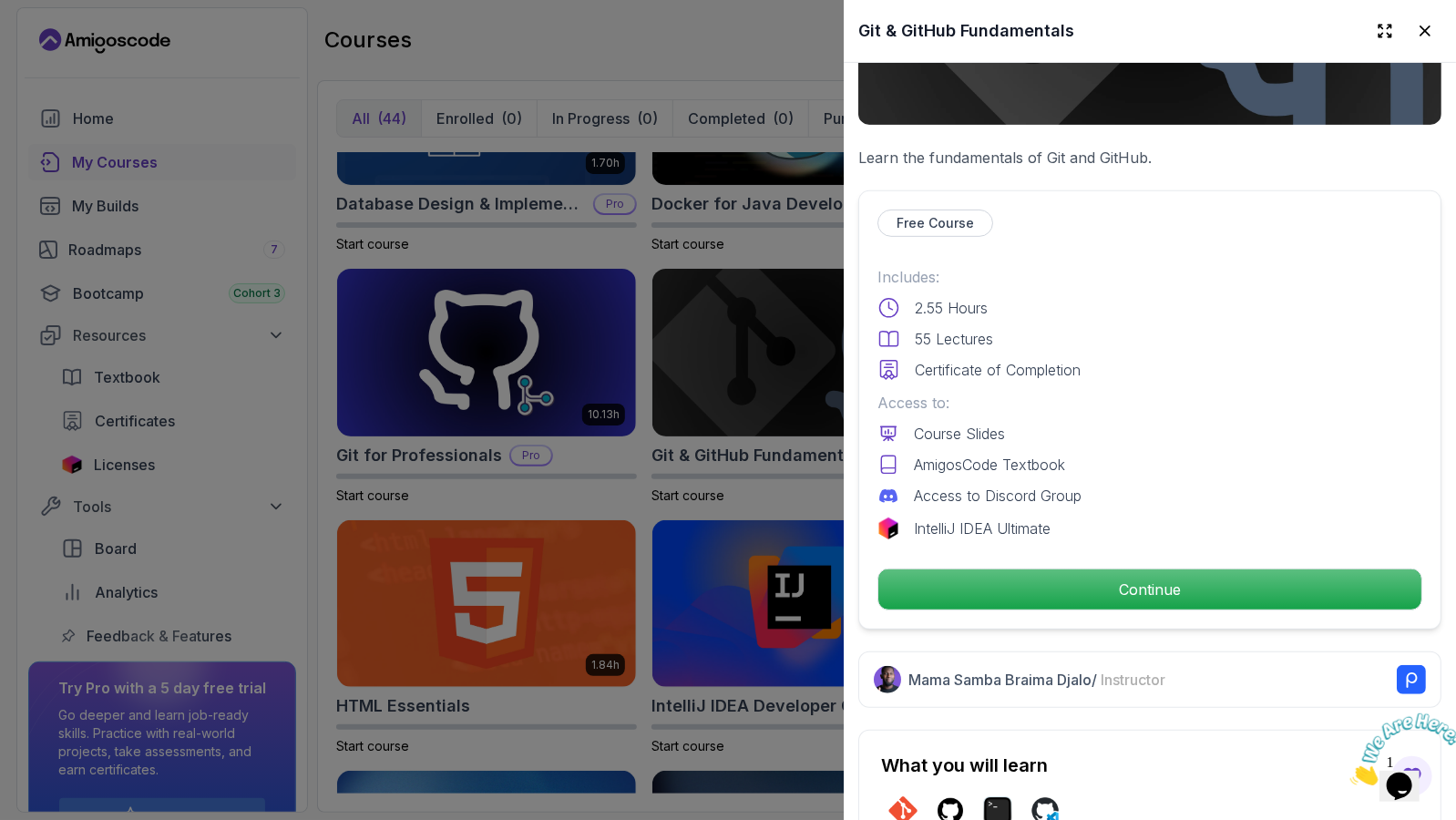
scroll to position [190, 0]
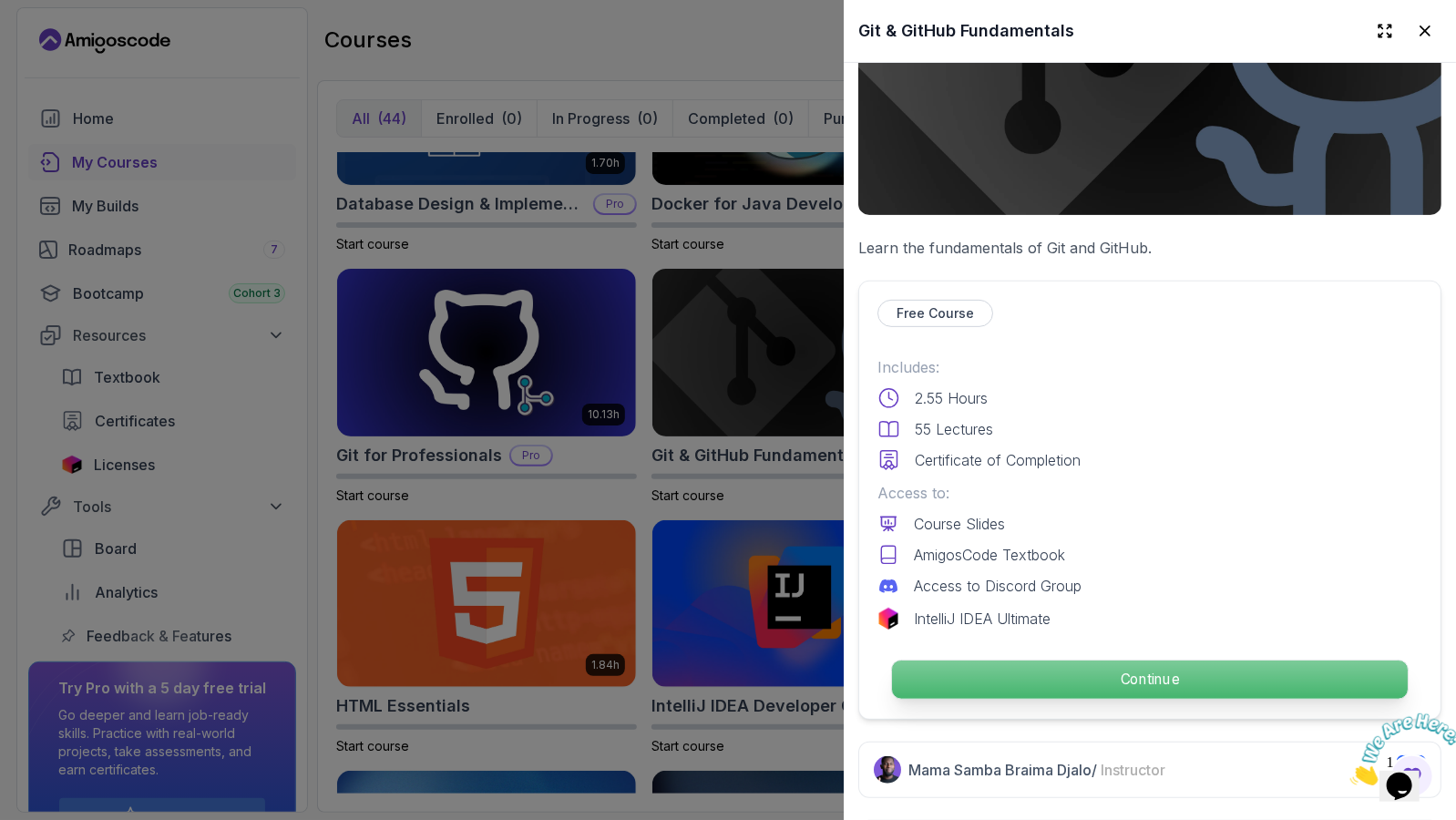
click at [1102, 677] on p "Continue" at bounding box center [1150, 679] width 516 height 38
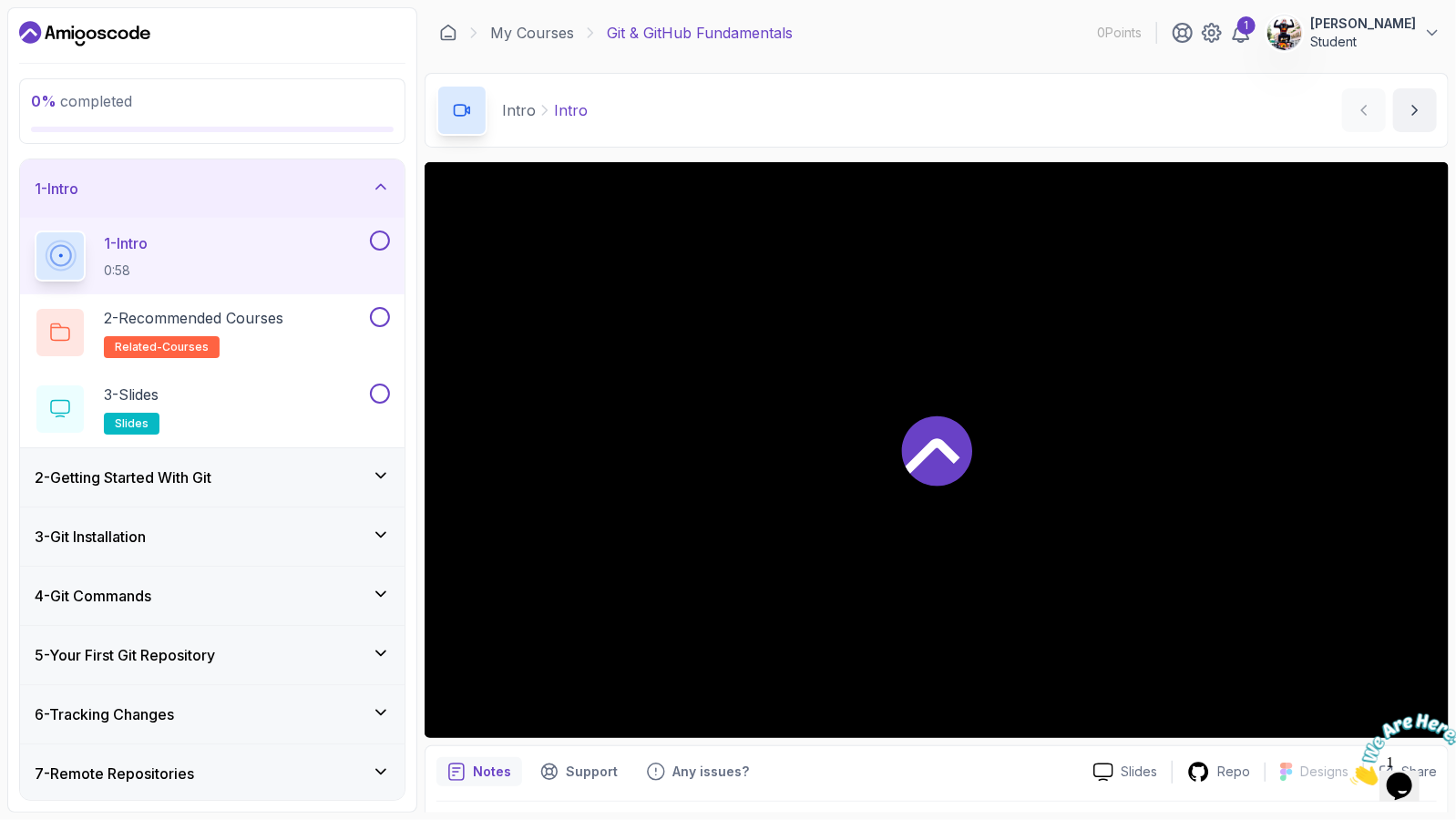
click at [1350, 772] on icon "Close" at bounding box center [1350, 779] width 0 height 15
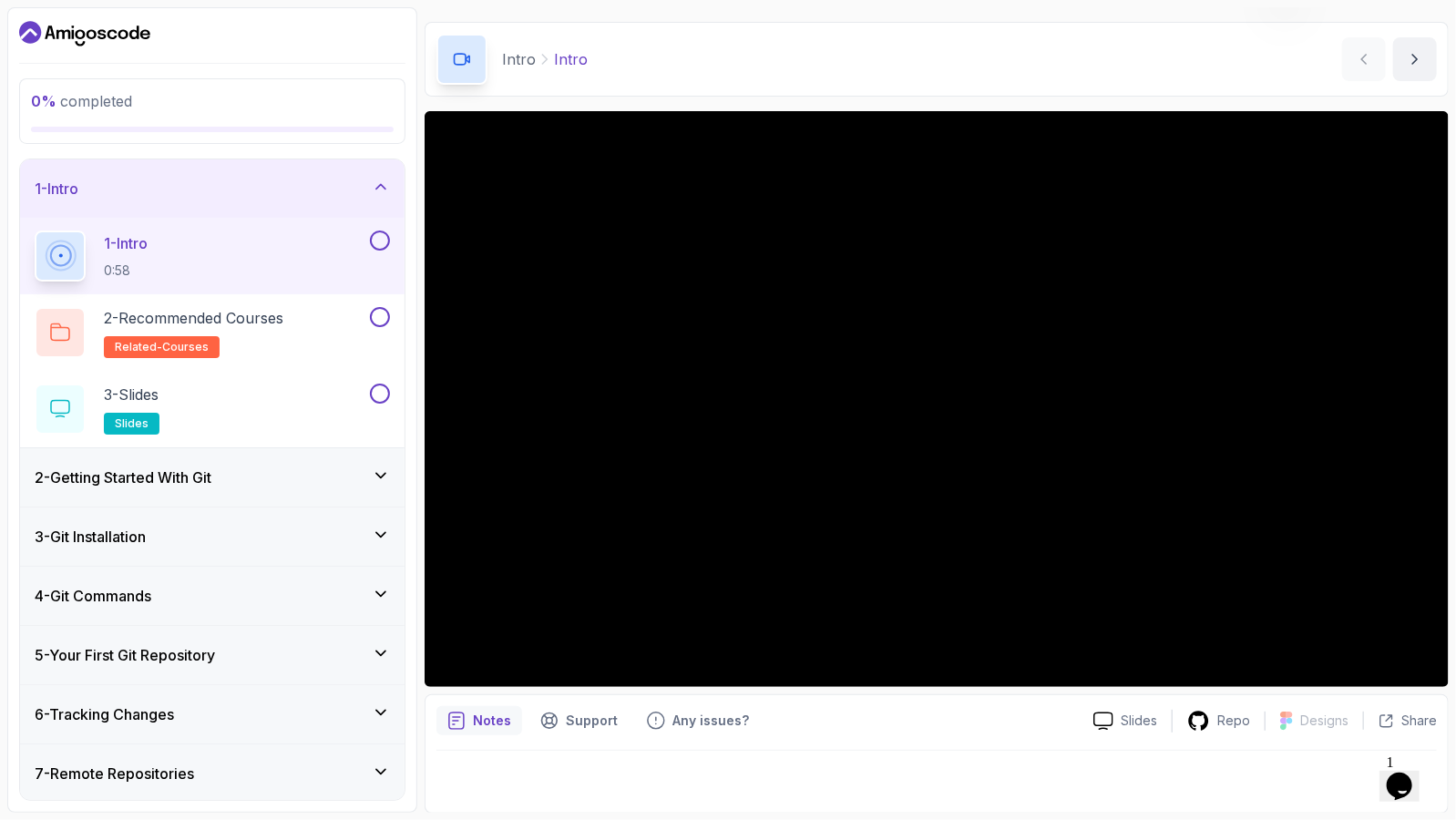
click at [964, 721] on div "Notes Support Any issues?" at bounding box center [757, 720] width 642 height 29
click at [177, 334] on h2 "2 - Recommended Courses related-courses" at bounding box center [193, 333] width 180 height 51
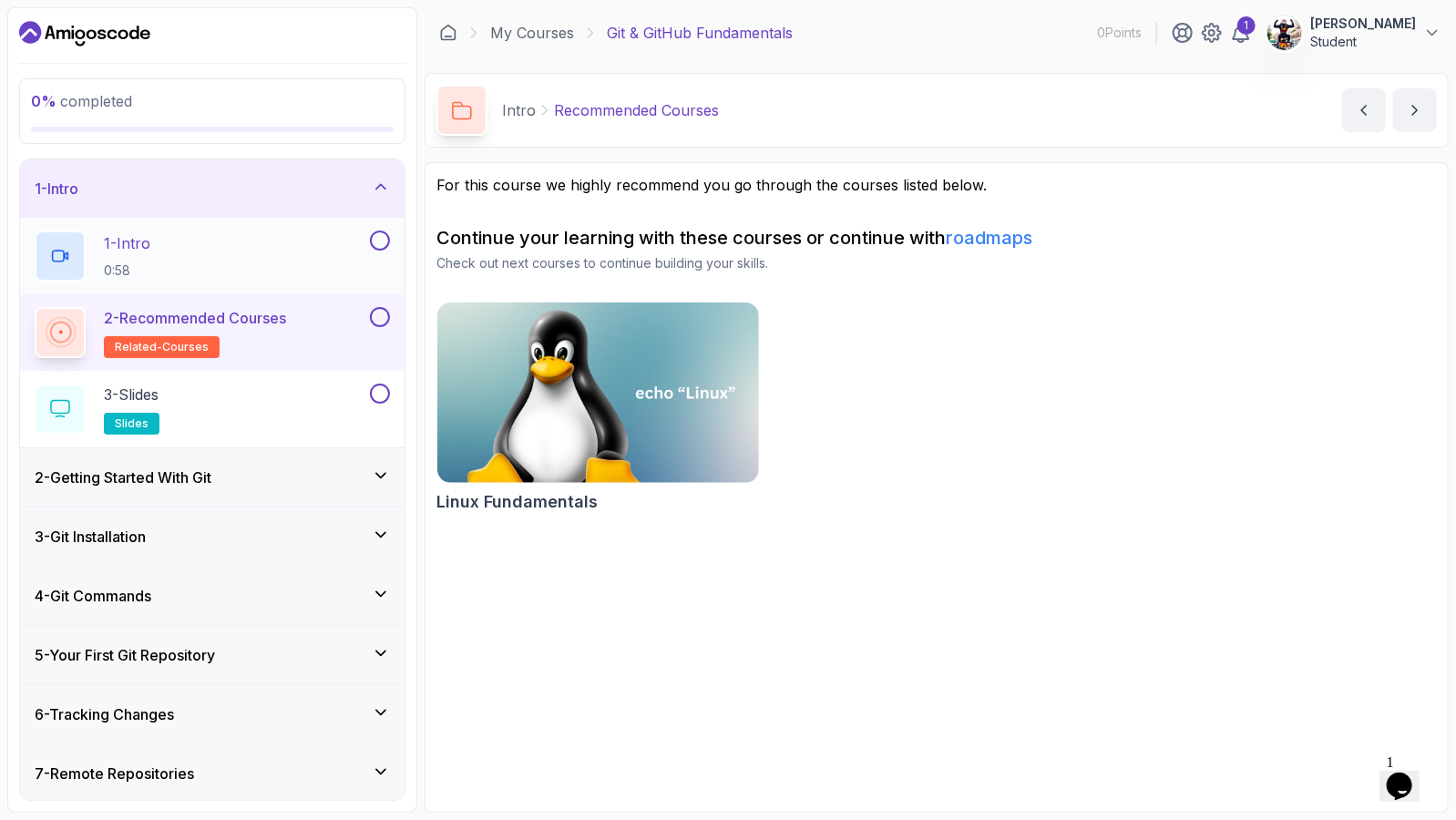
click at [386, 232] on button at bounding box center [379, 240] width 20 height 20
click at [374, 321] on button at bounding box center [379, 316] width 20 height 20
click at [261, 393] on div "3 - Slides slides" at bounding box center [200, 410] width 332 height 51
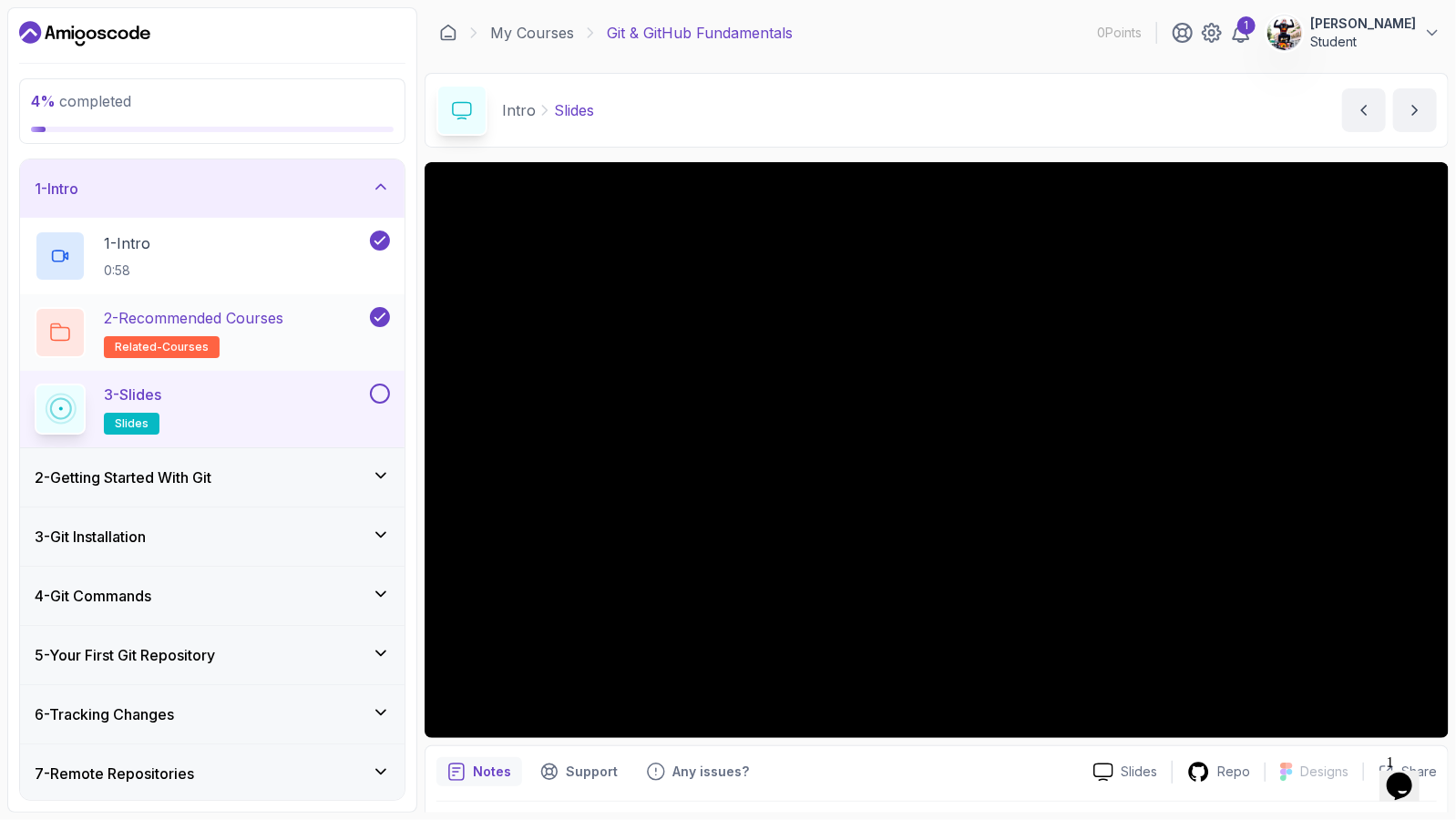
click at [247, 337] on h2 "2 - Recommended Courses related-courses" at bounding box center [193, 333] width 180 height 51
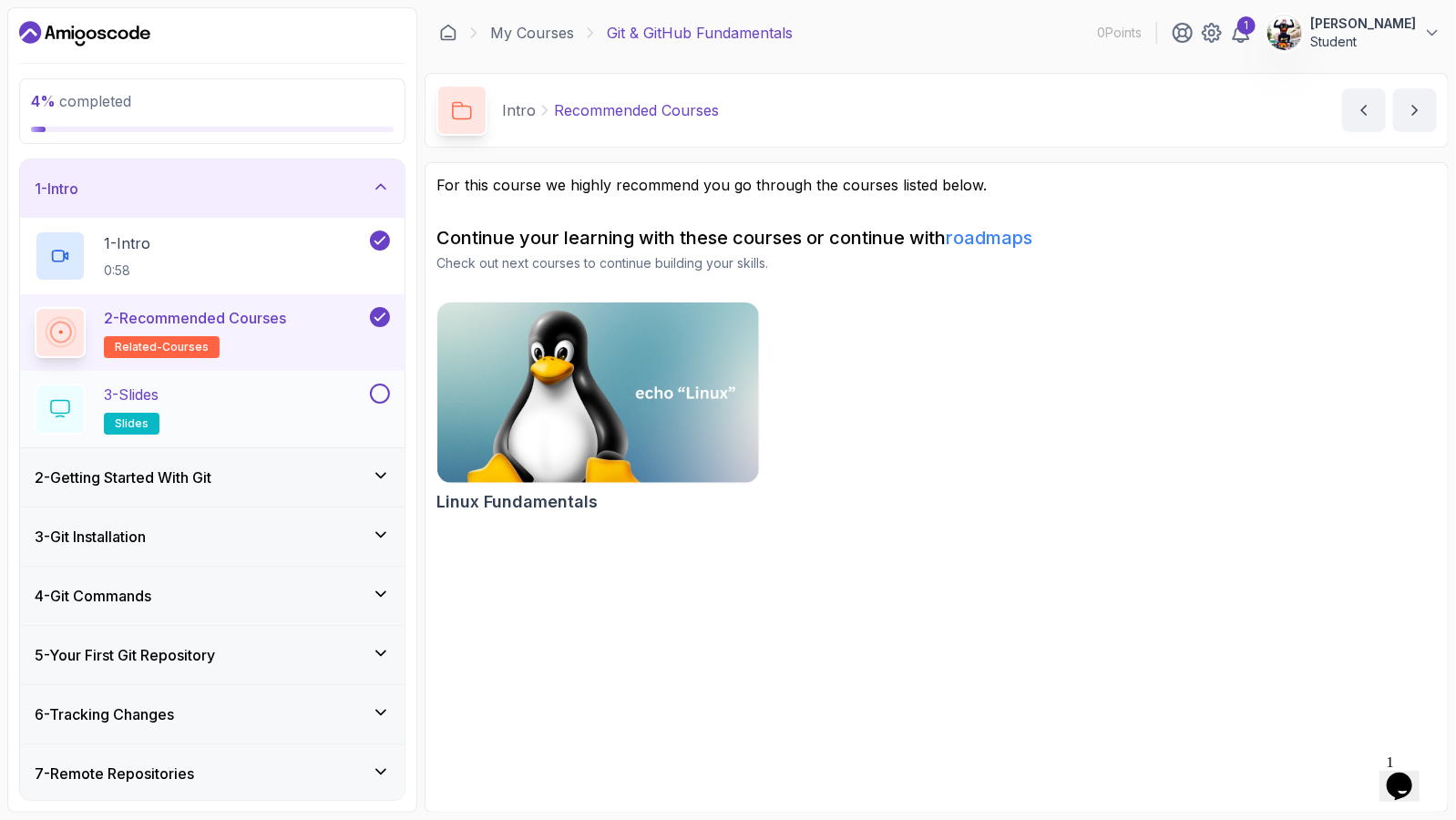
click at [256, 393] on div "3 - Slides slides" at bounding box center [200, 410] width 332 height 51
